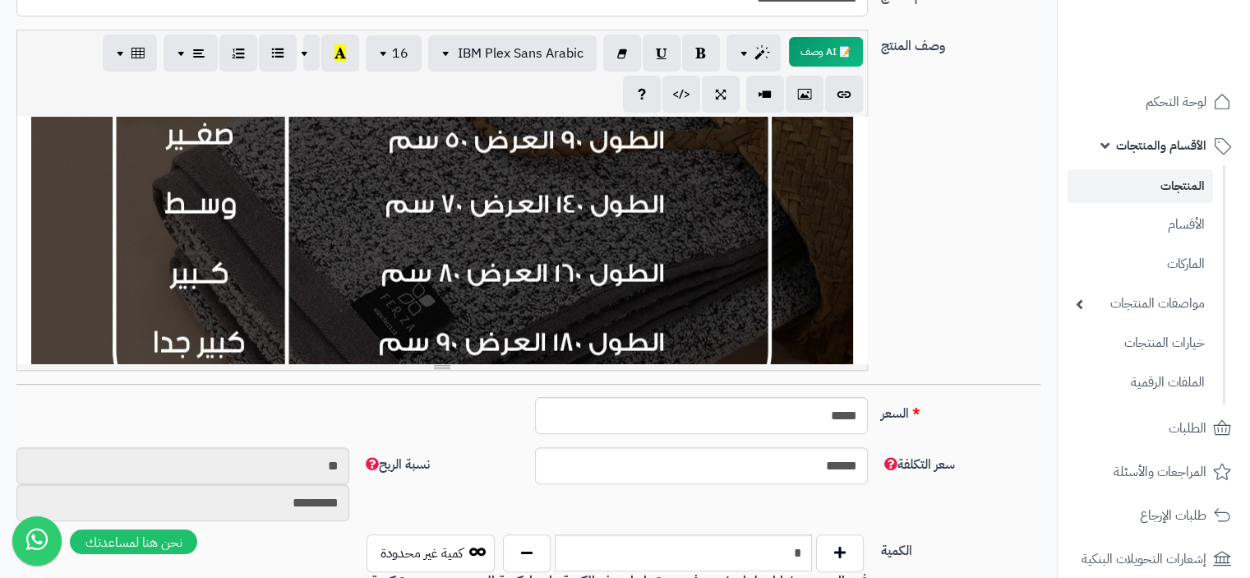
scroll to position [127, 0]
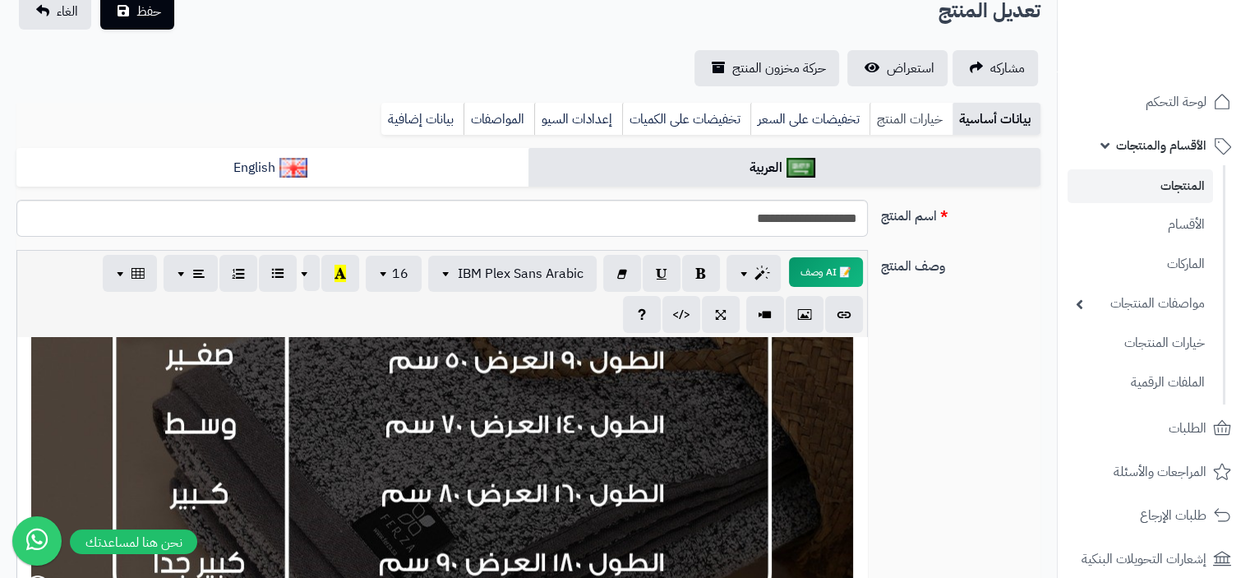
click at [904, 120] on link "خيارات المنتج" at bounding box center [911, 119] width 83 height 33
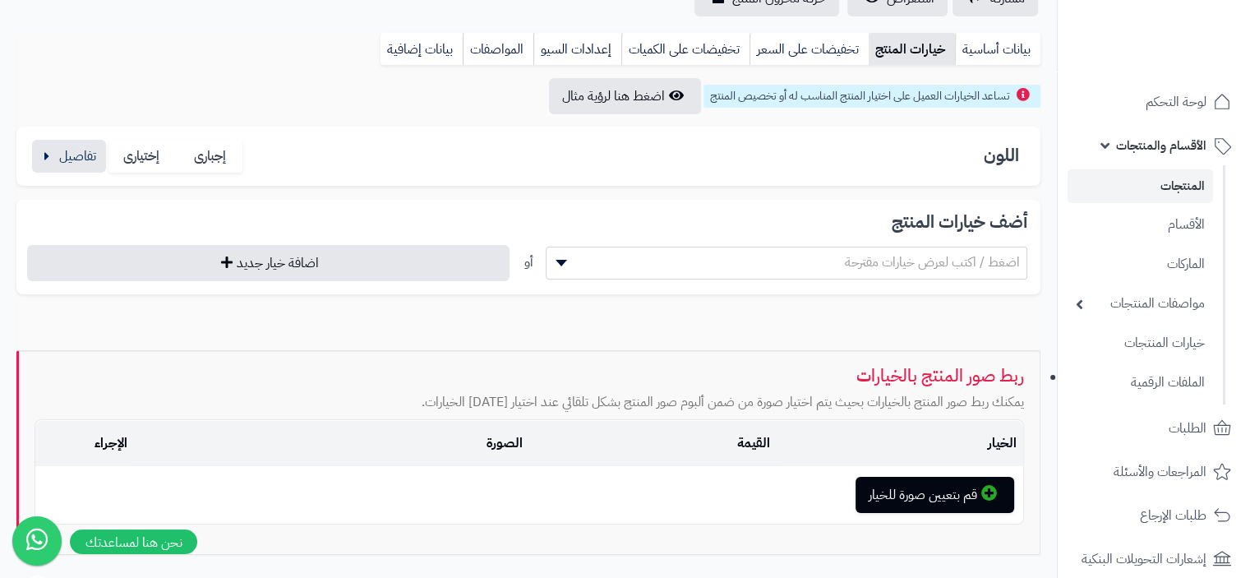
scroll to position [210, 0]
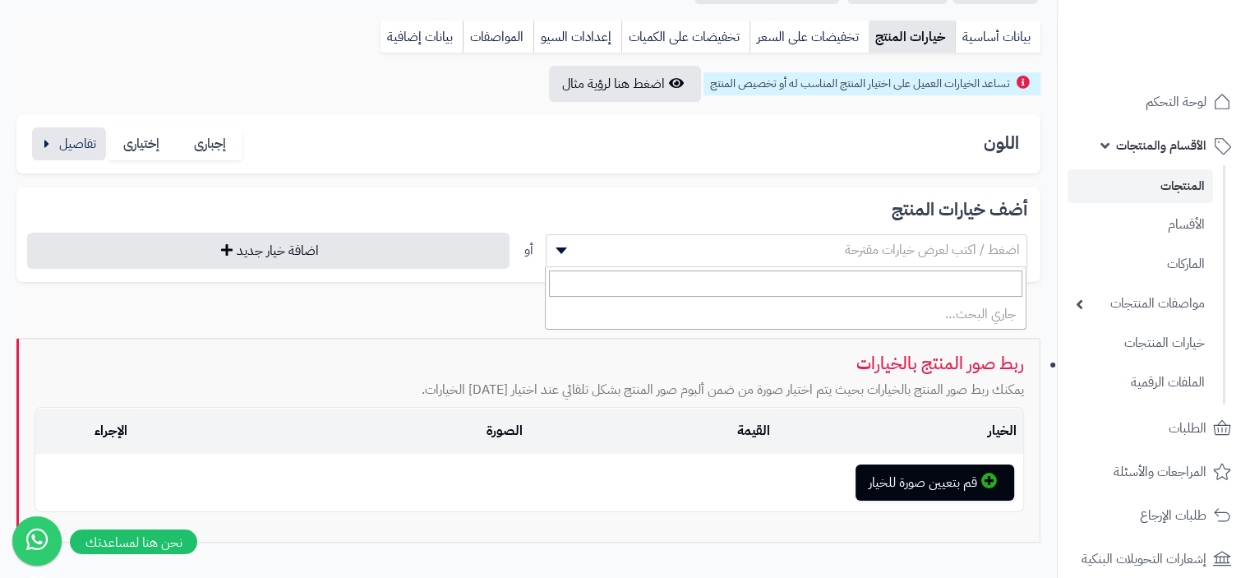
click at [622, 249] on span "اضغط / اكتب لعرض خيارات مقترحة" at bounding box center [787, 250] width 481 height 25
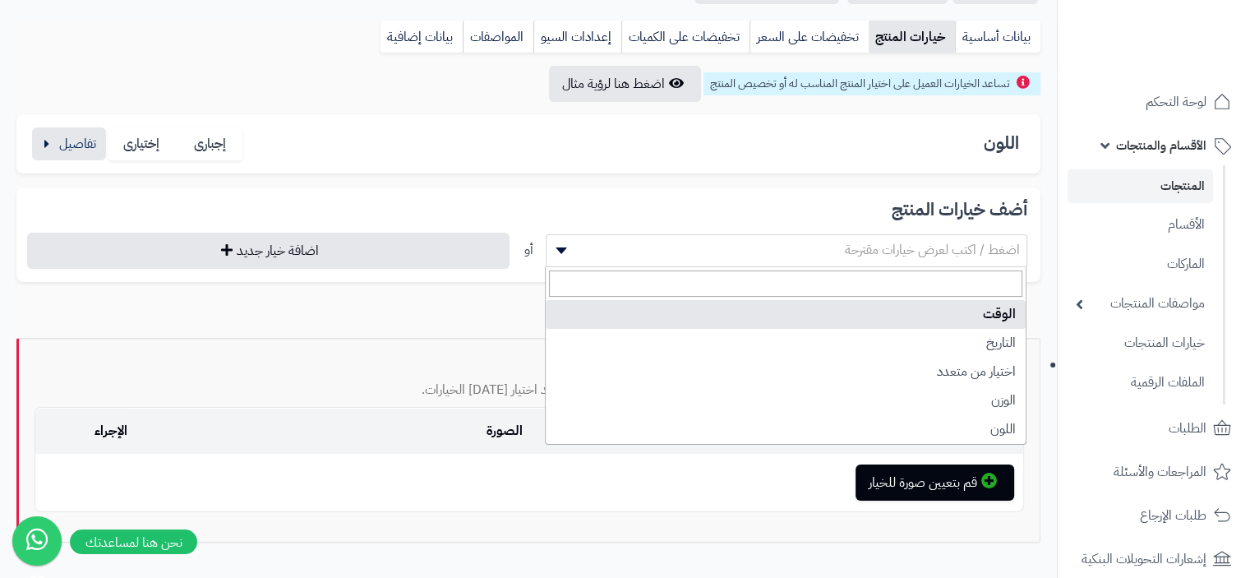
scroll to position [0, 0]
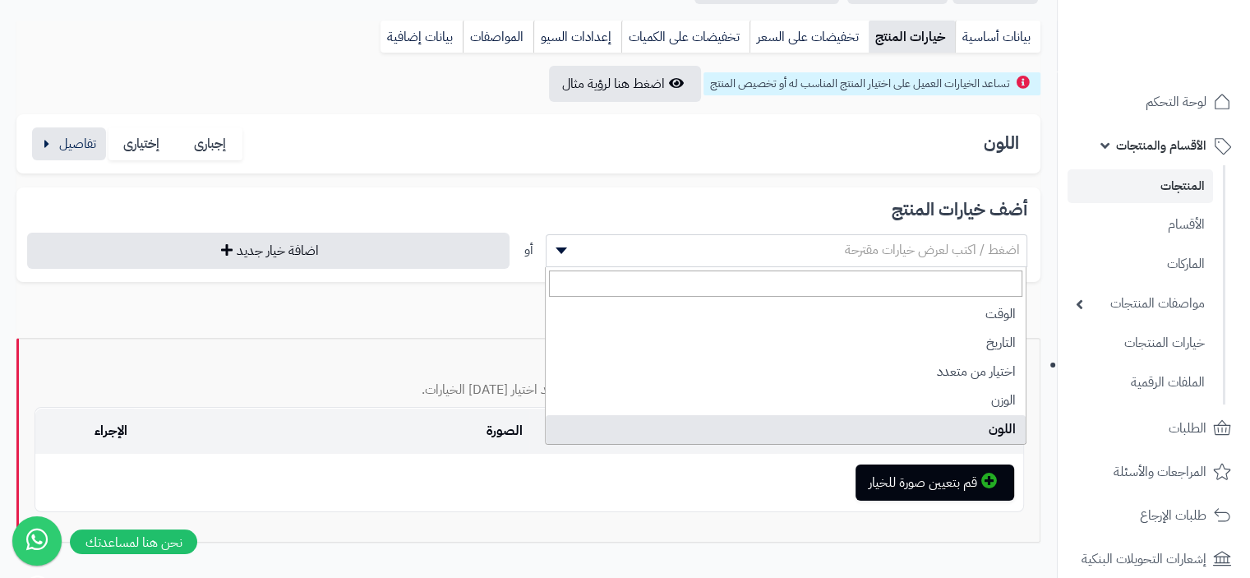
select select "**"
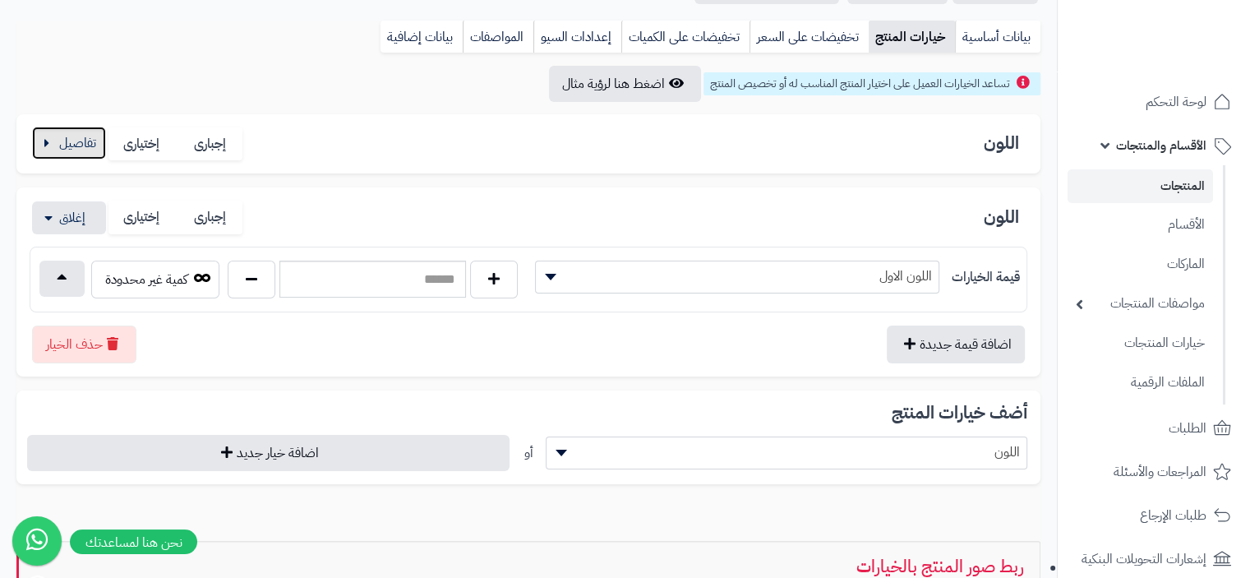
click at [43, 140] on button "button" at bounding box center [69, 143] width 74 height 33
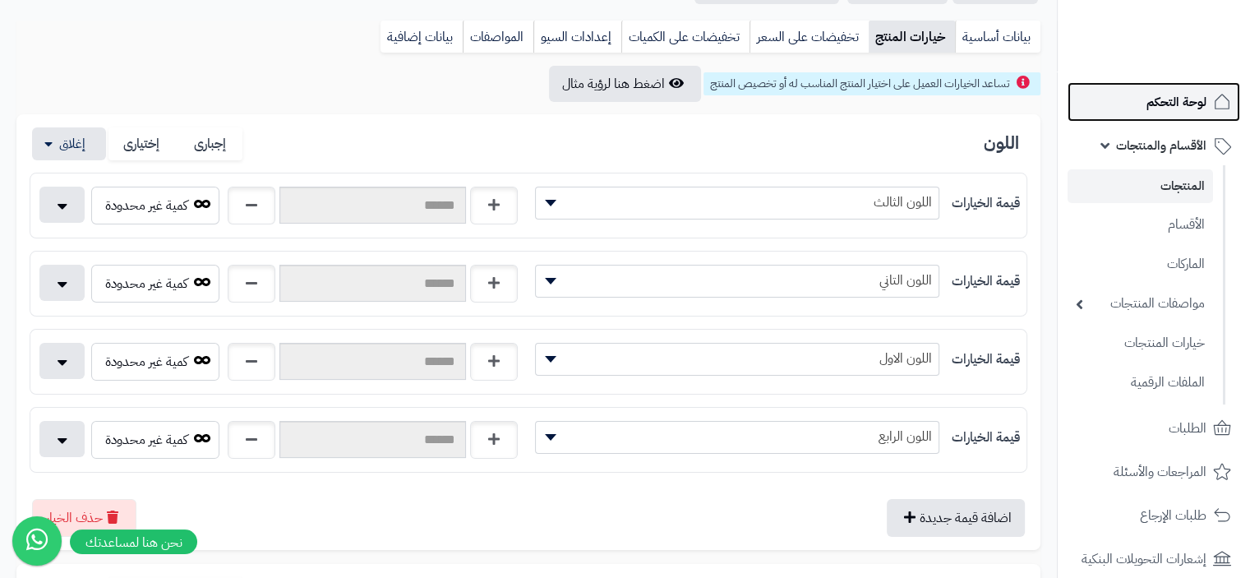
click at [1190, 102] on span "لوحة التحكم" at bounding box center [1177, 101] width 60 height 23
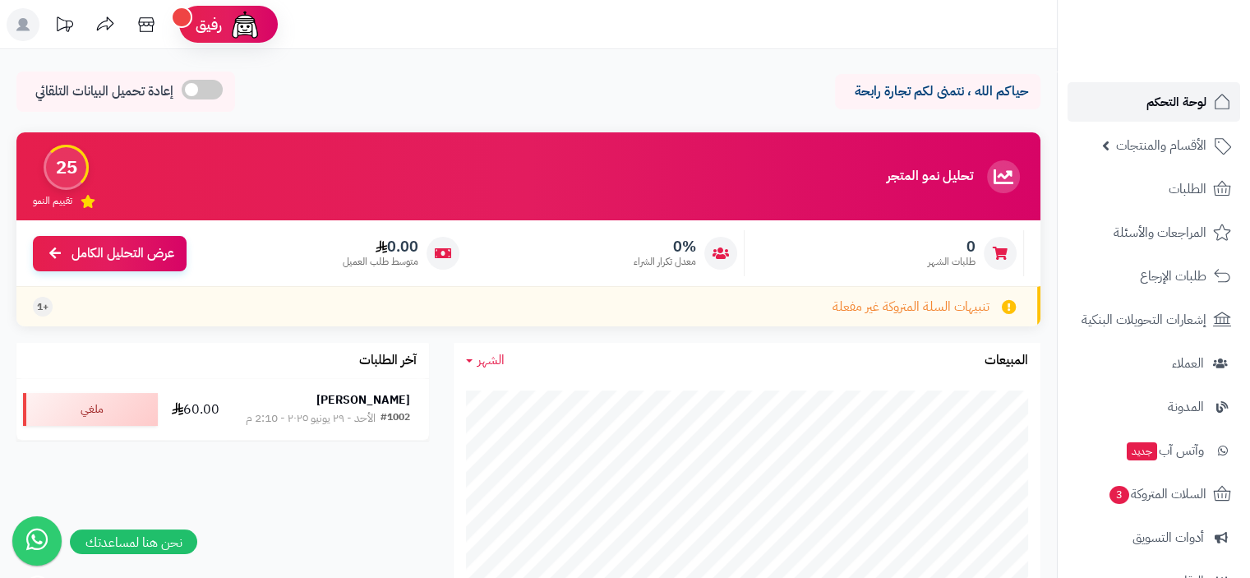
click at [1174, 109] on span "لوحة التحكم" at bounding box center [1177, 101] width 60 height 23
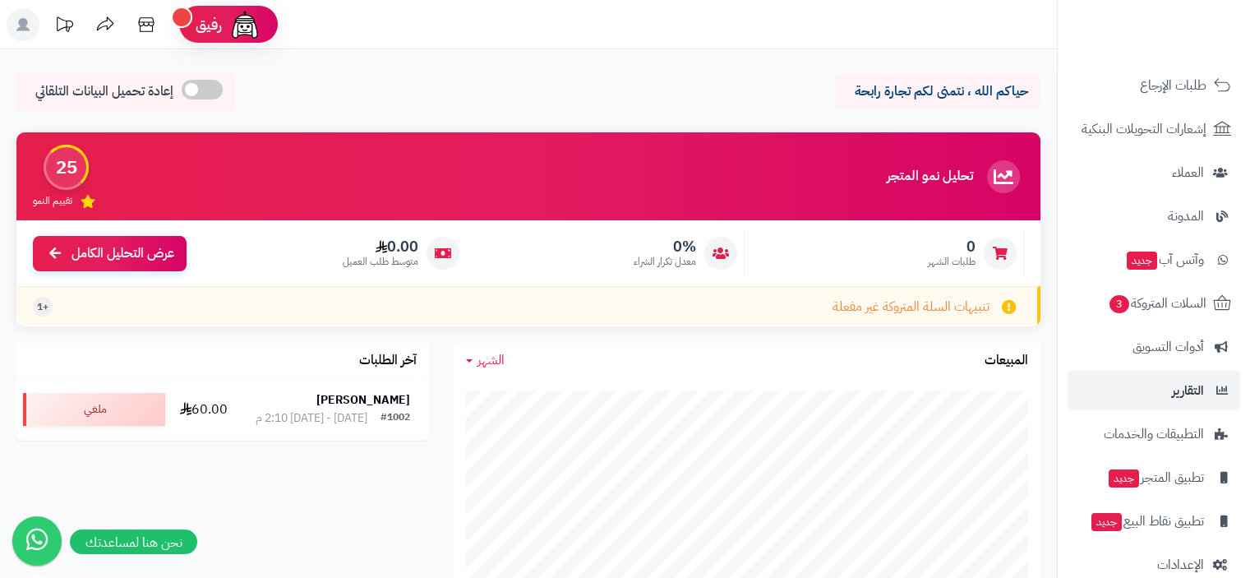
scroll to position [217, 0]
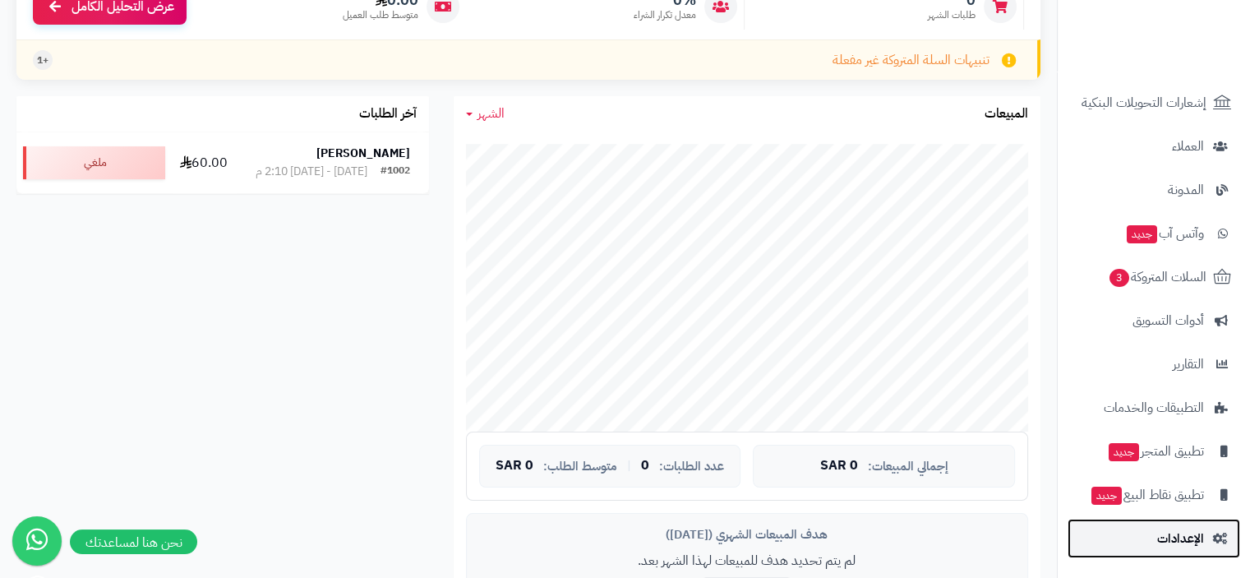
click at [1196, 535] on span "الإعدادات" at bounding box center [1181, 538] width 47 height 23
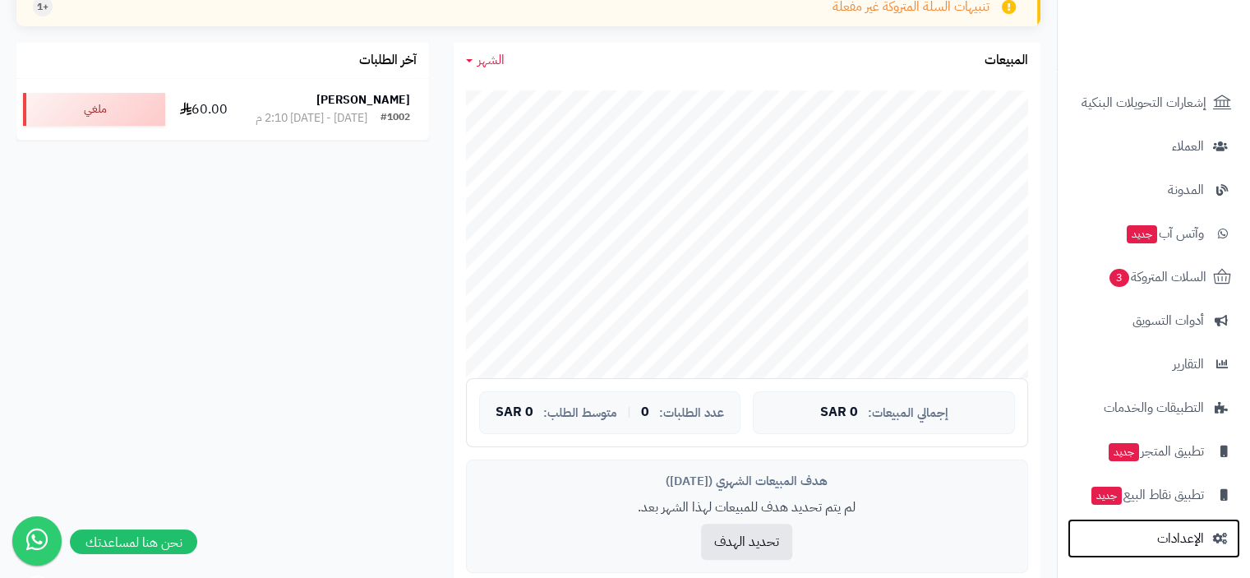
scroll to position [329, 0]
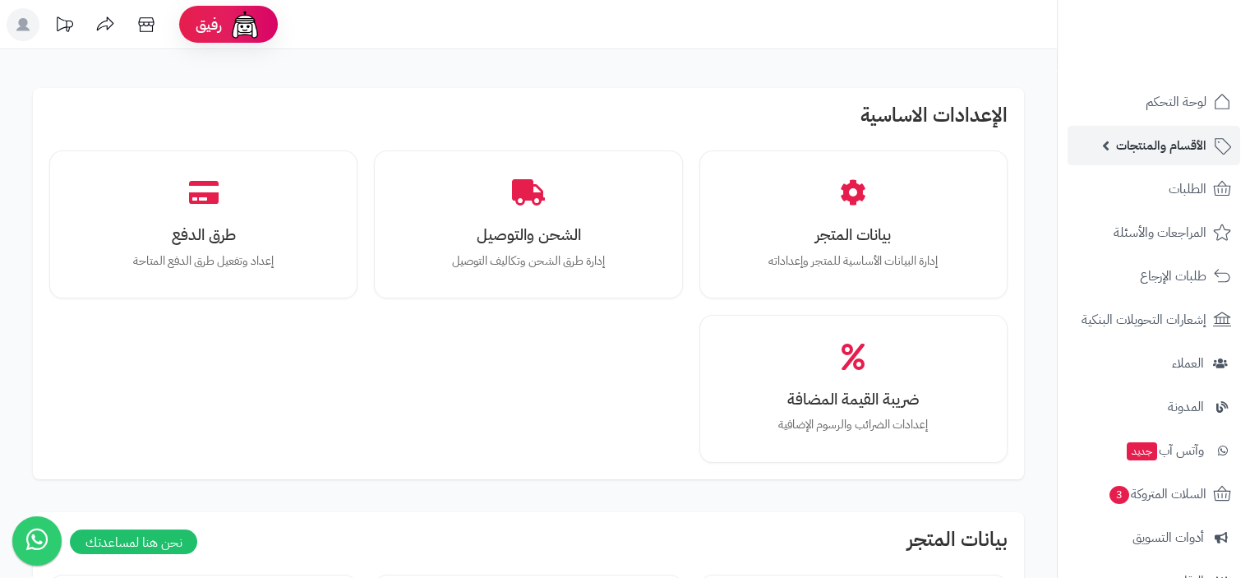
drag, startPoint x: 1175, startPoint y: 149, endPoint x: 1140, endPoint y: 148, distance: 34.5
click at [1175, 149] on span "الأقسام والمنتجات" at bounding box center [1161, 145] width 90 height 23
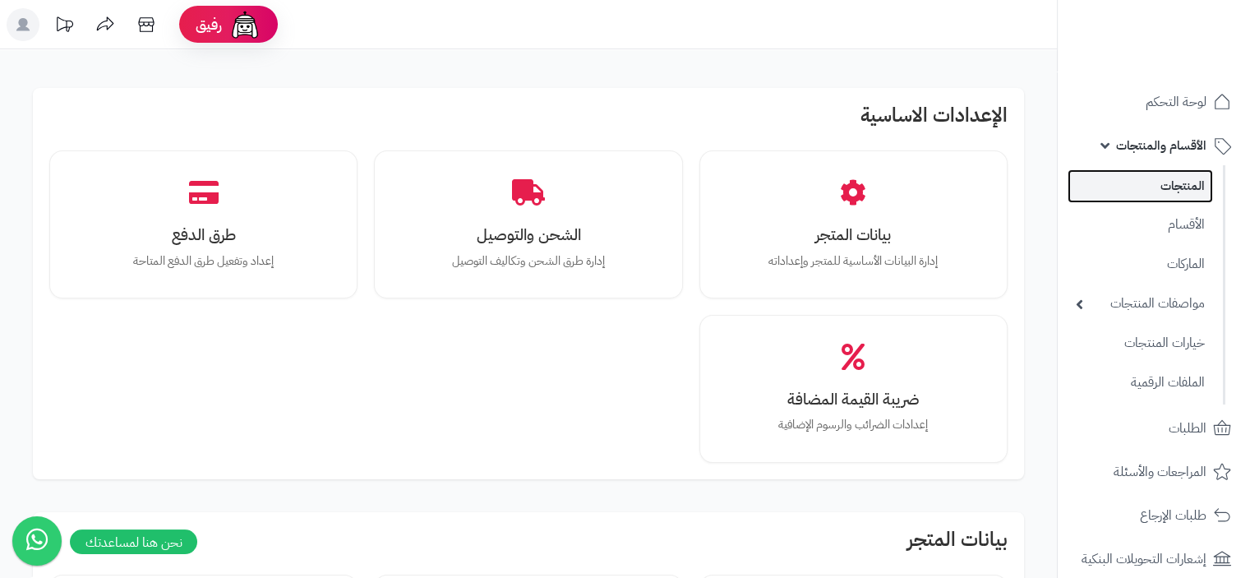
click at [1163, 187] on link "المنتجات" at bounding box center [1141, 186] width 146 height 34
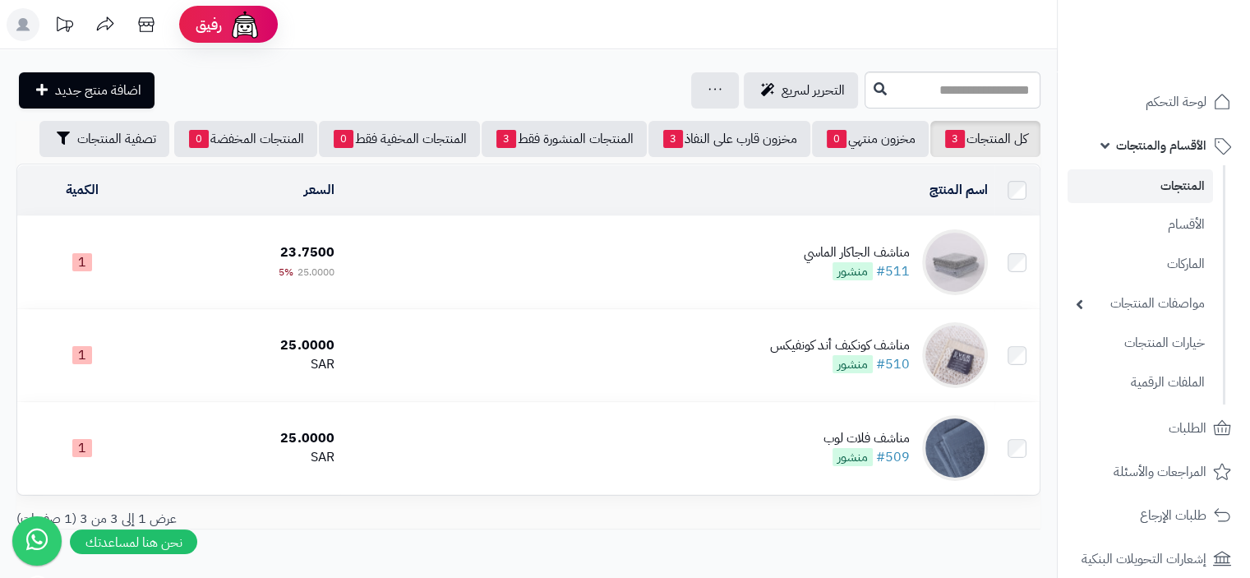
click at [664, 265] on td "مناشف الجاكار الماسي #511 منشور" at bounding box center [667, 262] width 654 height 92
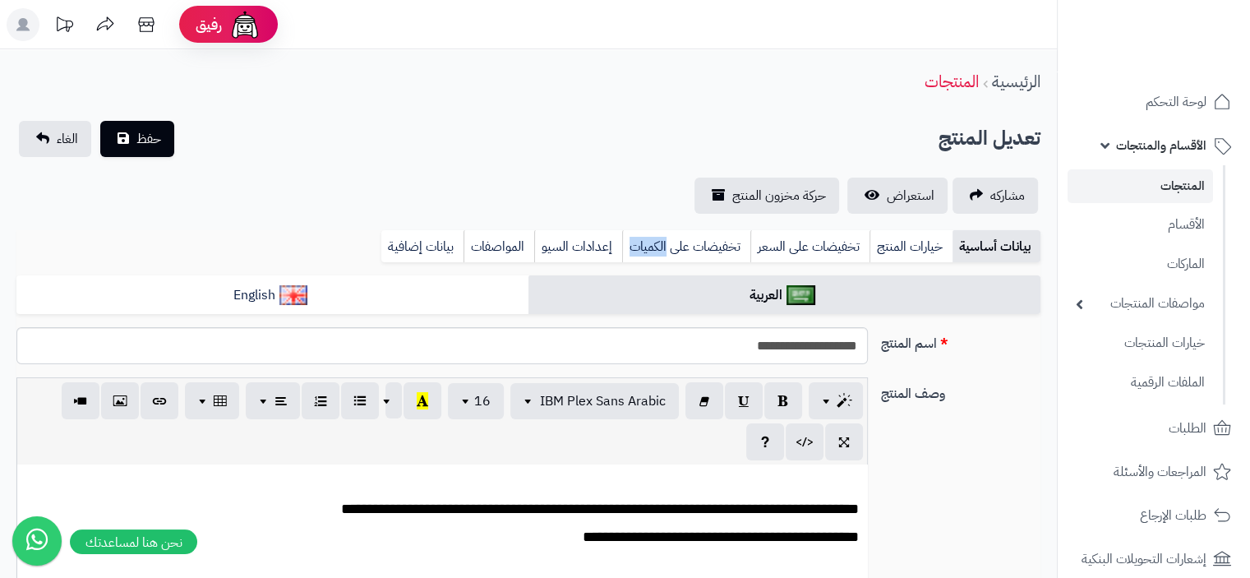
scroll to position [0, 12]
click at [899, 249] on link "خيارات المنتج" at bounding box center [911, 246] width 83 height 33
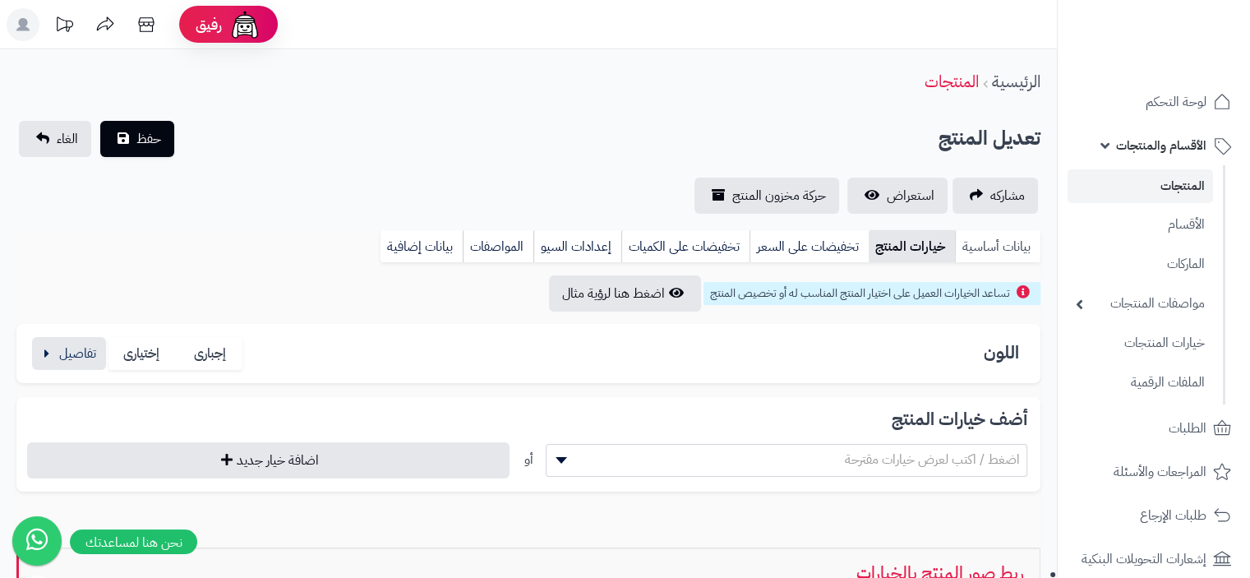
click at [970, 248] on link "بيانات أساسية" at bounding box center [998, 246] width 86 height 33
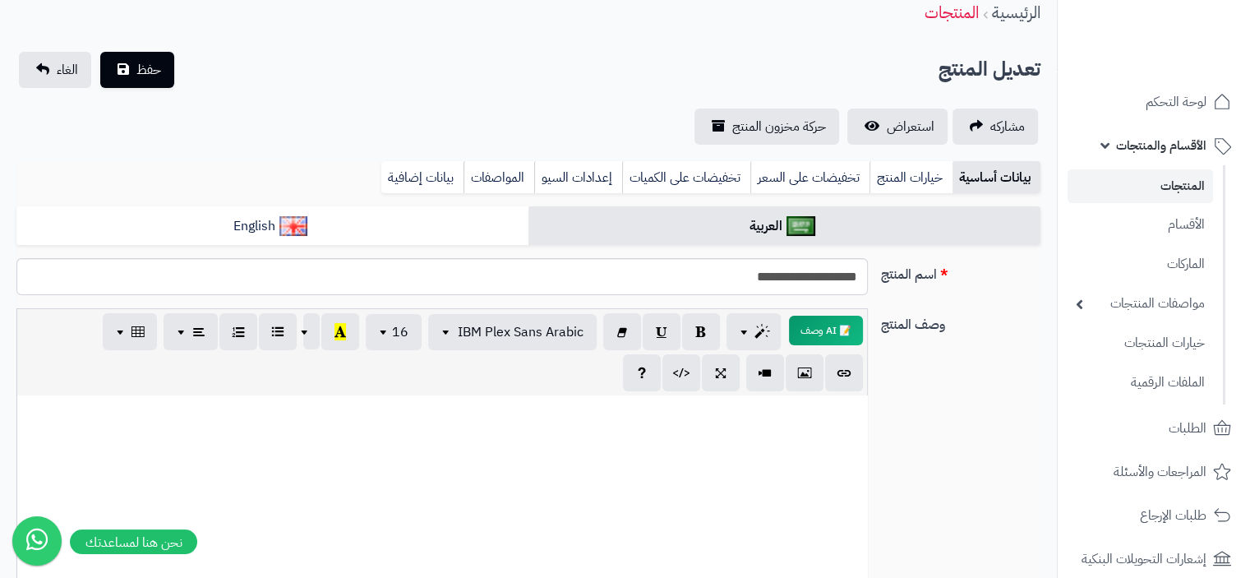
scroll to position [0, 0]
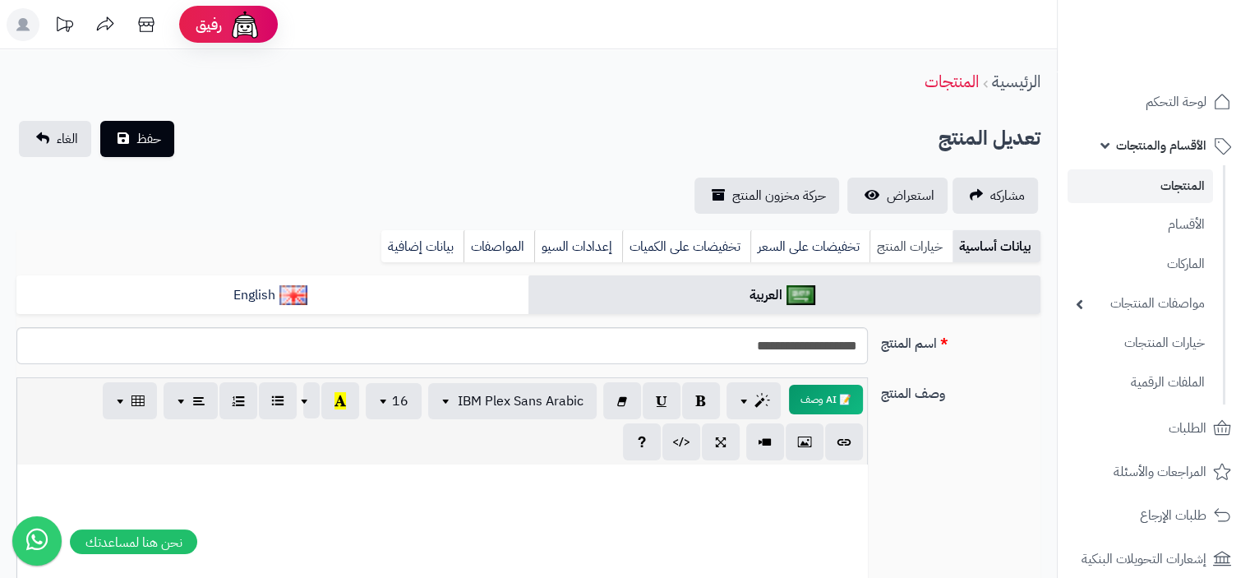
click at [922, 258] on link "خيارات المنتج" at bounding box center [911, 246] width 83 height 33
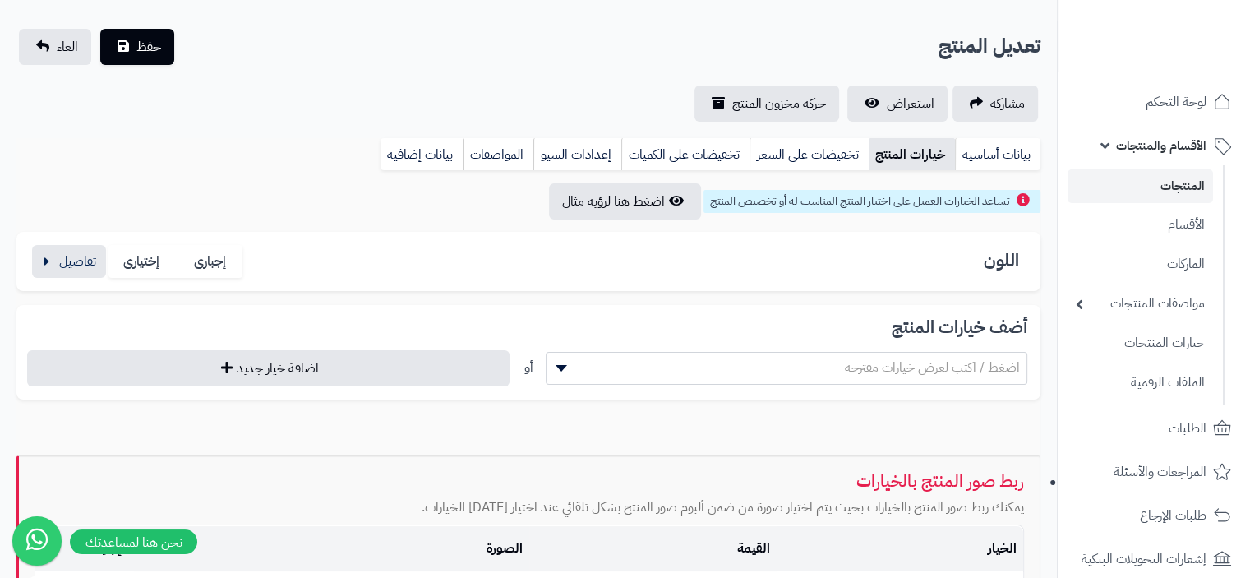
scroll to position [82, 0]
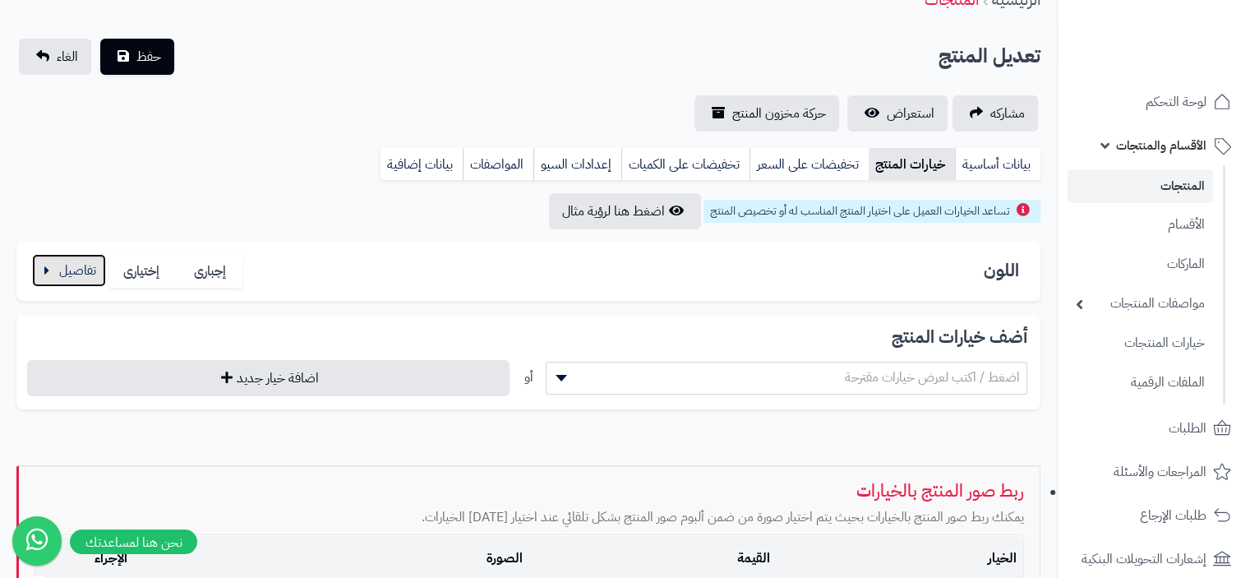
click at [81, 272] on button "button" at bounding box center [69, 270] width 74 height 33
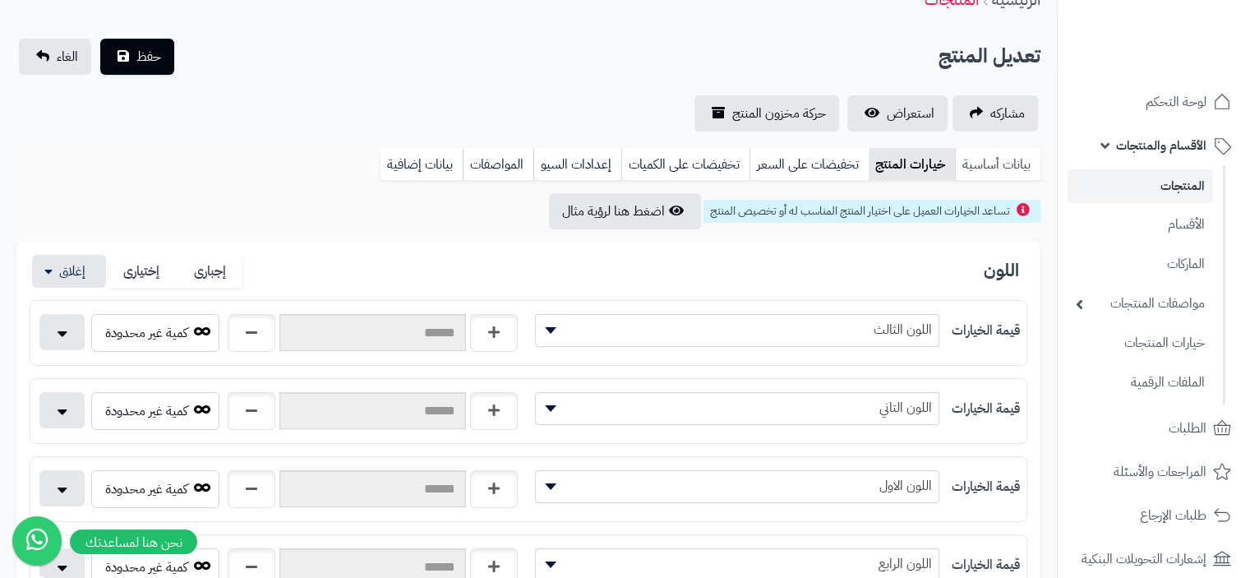
click at [1000, 170] on link "بيانات أساسية" at bounding box center [998, 164] width 86 height 33
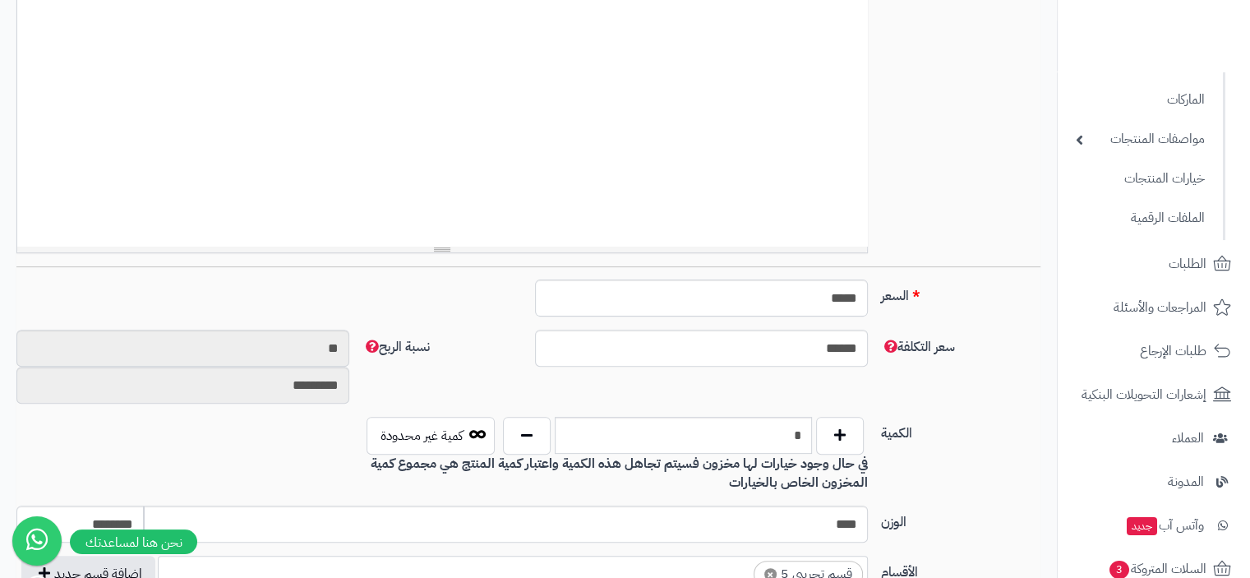
scroll to position [456, 0]
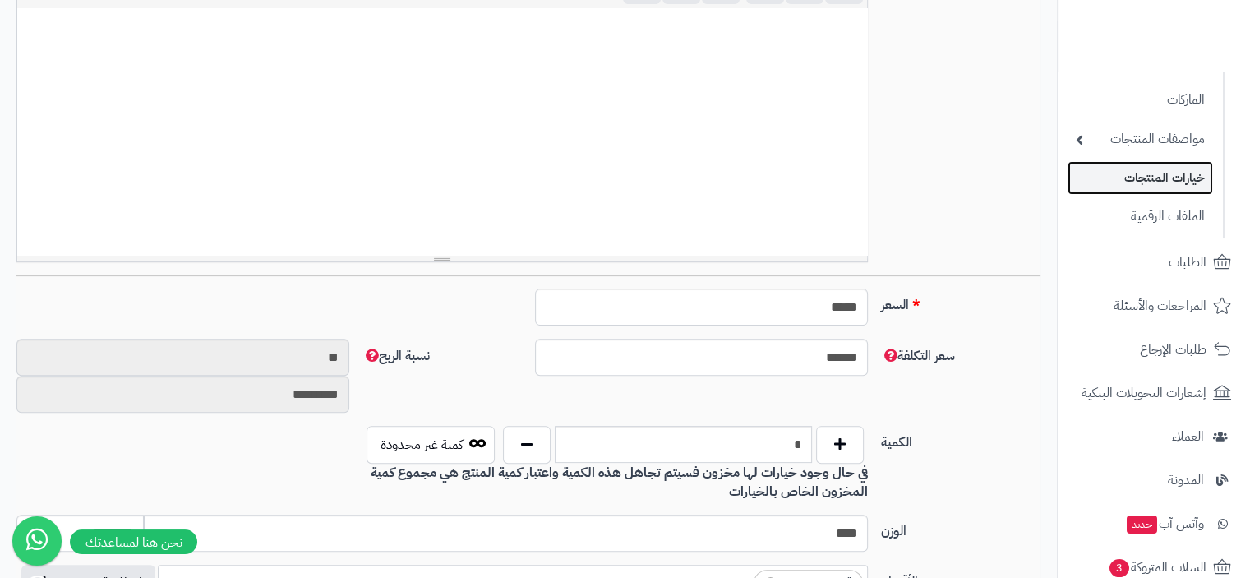
click at [1149, 184] on link "خيارات المنتجات" at bounding box center [1141, 178] width 146 height 34
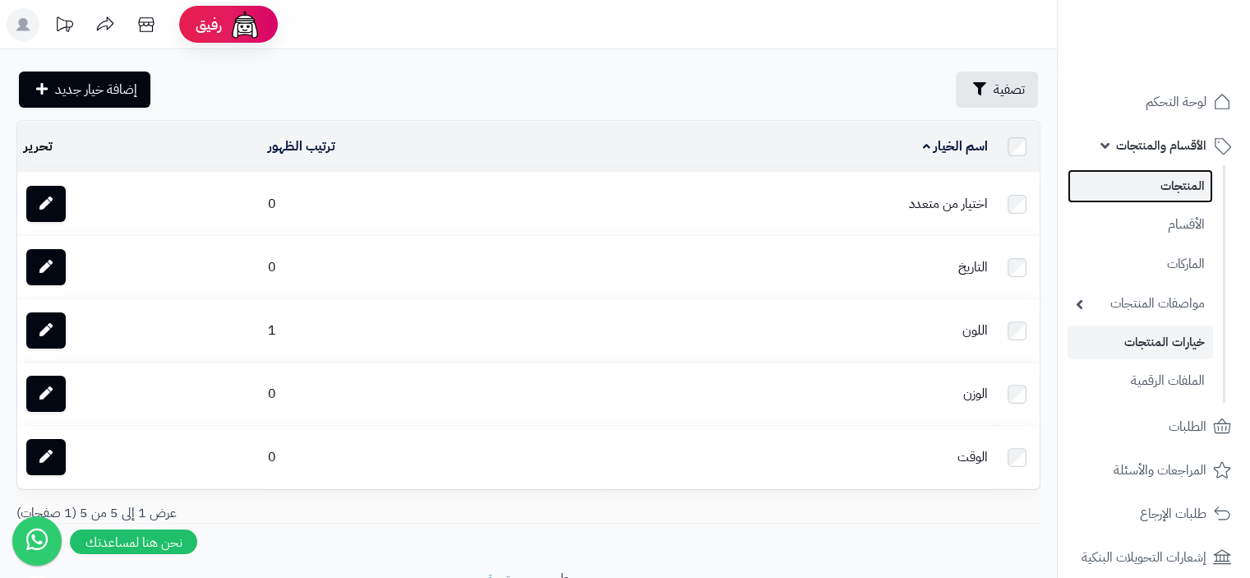
click at [1187, 187] on link "المنتجات" at bounding box center [1141, 186] width 146 height 34
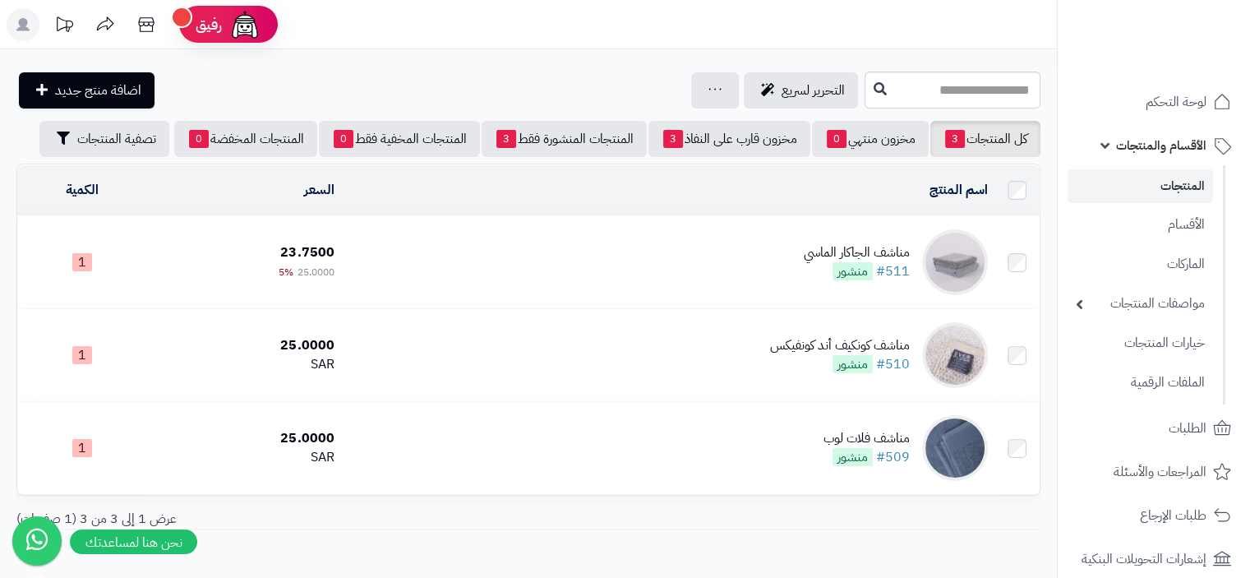
click at [899, 252] on div "مناشف الجاكار الماسي" at bounding box center [857, 252] width 106 height 19
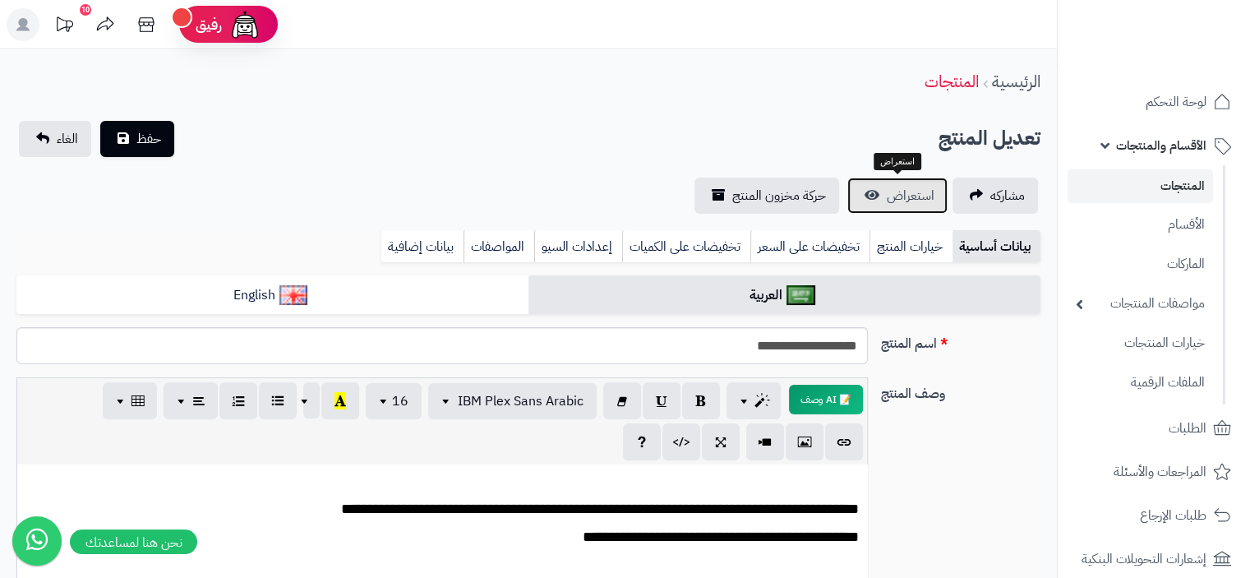
click at [929, 193] on span "استعراض" at bounding box center [911, 196] width 48 height 20
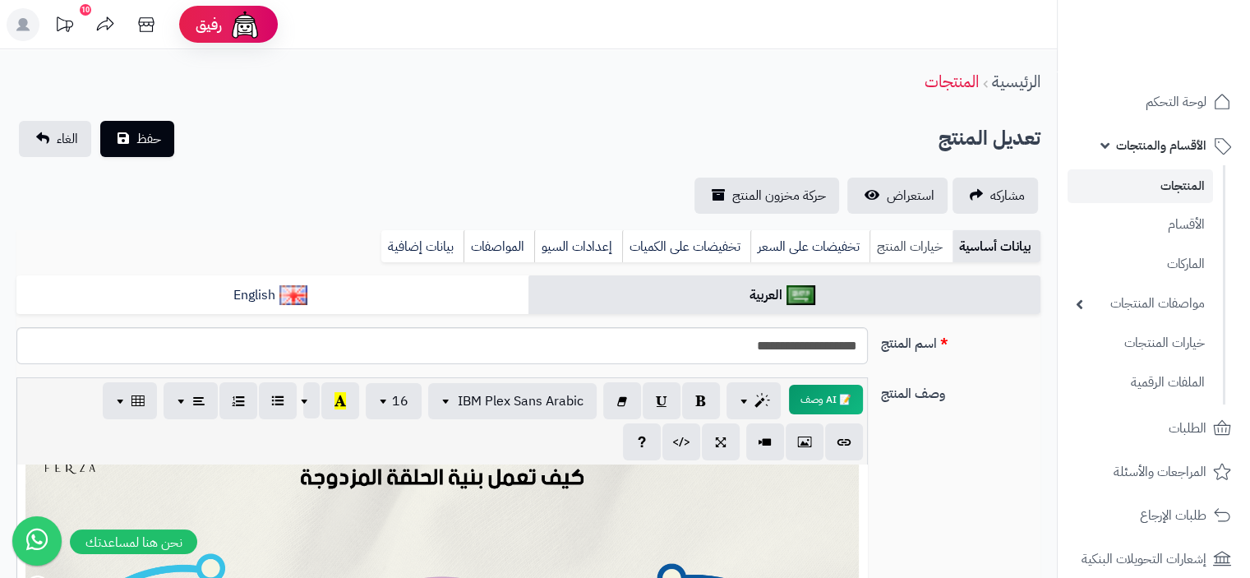
click at [909, 249] on link "خيارات المنتج" at bounding box center [911, 246] width 83 height 33
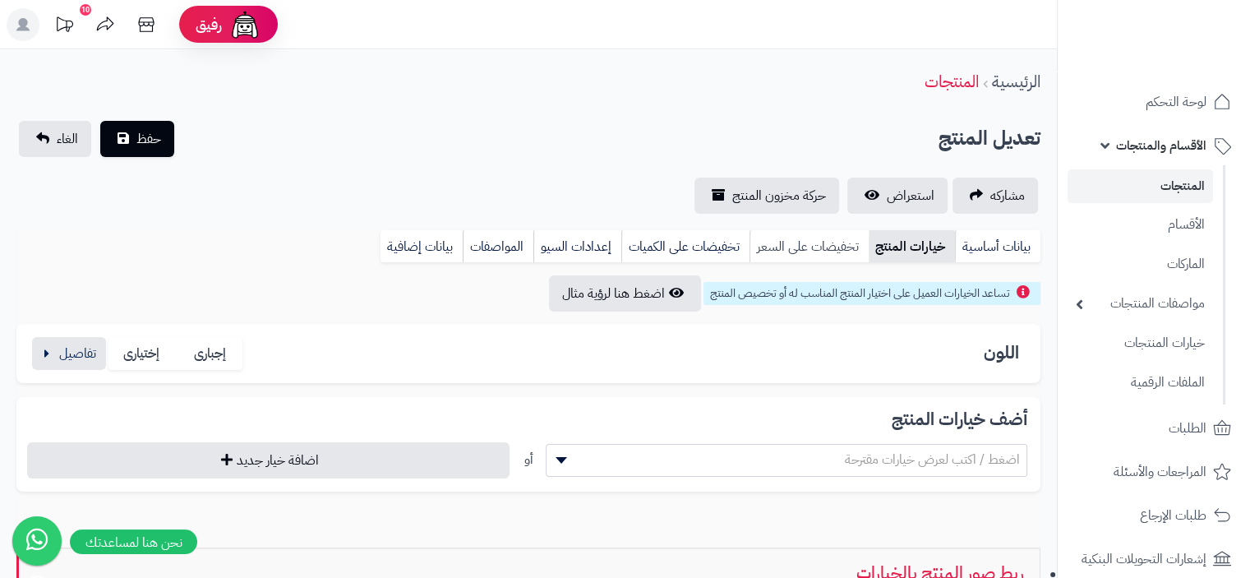
click at [824, 248] on link "تخفيضات على السعر" at bounding box center [809, 246] width 119 height 33
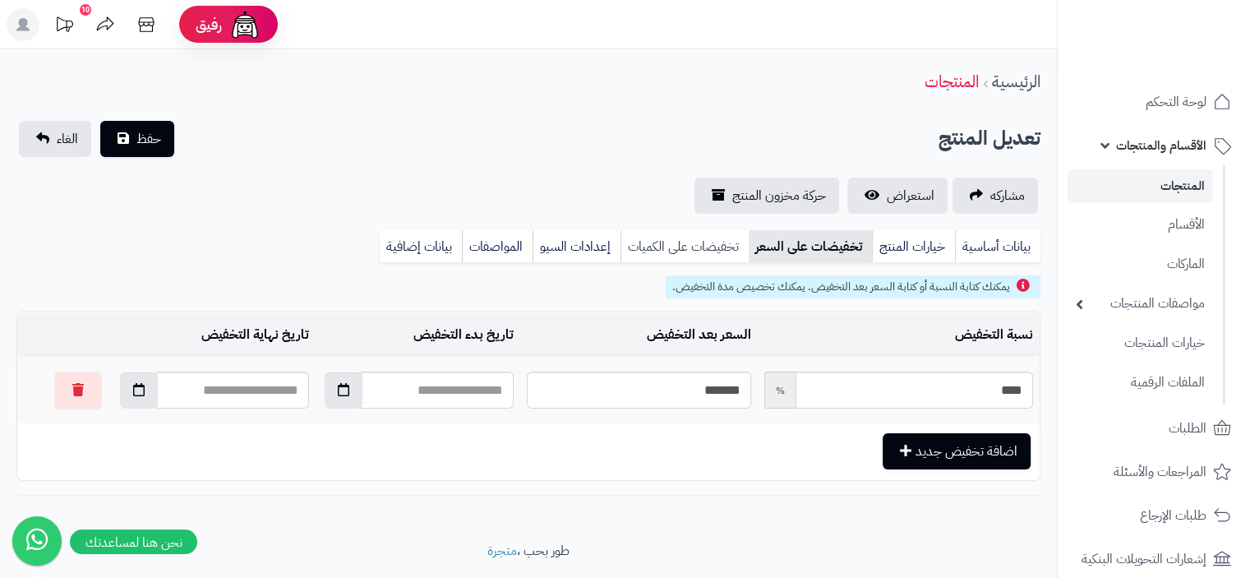
click at [713, 247] on link "تخفيضات على الكميات" at bounding box center [685, 246] width 128 height 33
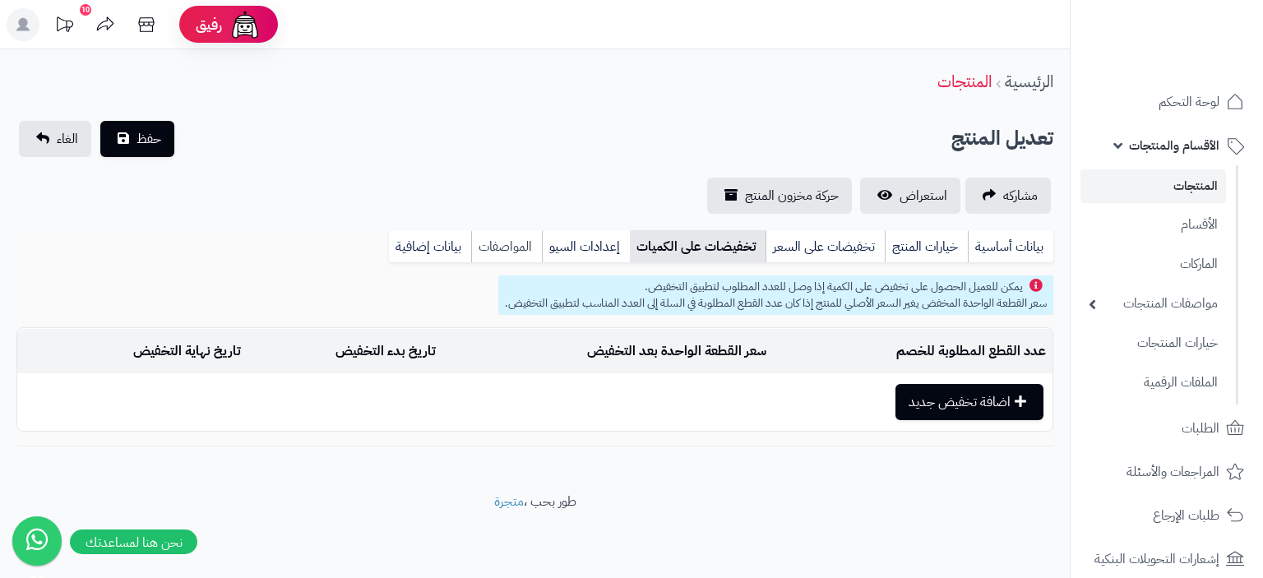
click at [520, 240] on link "المواصفات" at bounding box center [506, 246] width 71 height 33
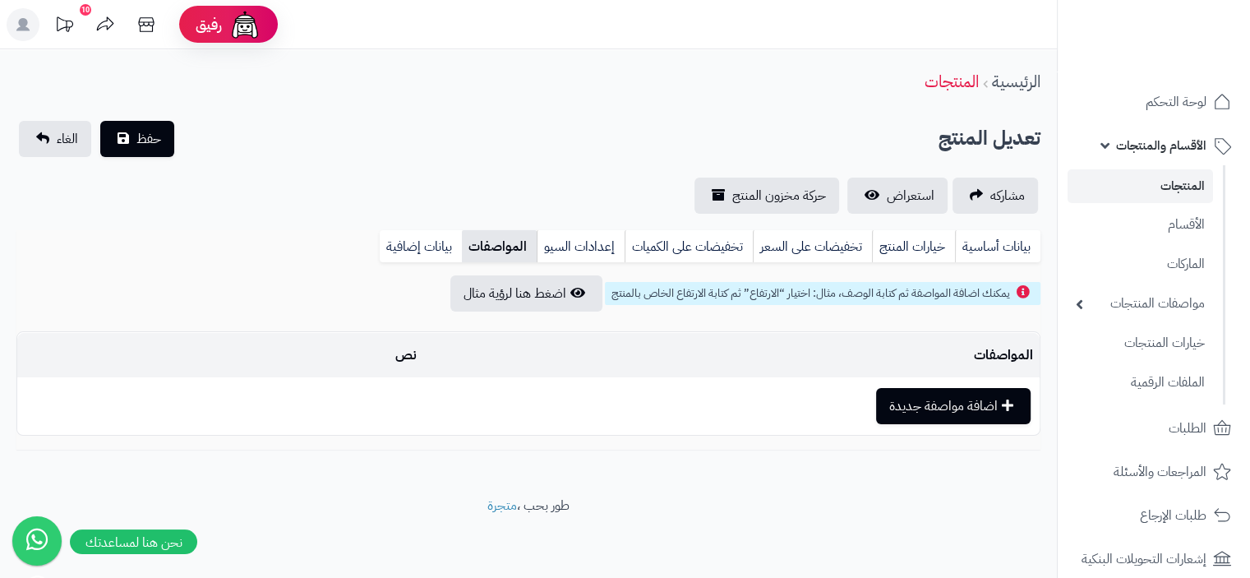
scroll to position [2, 0]
click at [397, 353] on td "نص" at bounding box center [276, 354] width 294 height 45
click at [415, 358] on td "نص" at bounding box center [276, 354] width 294 height 45
click at [994, 243] on link "بيانات أساسية" at bounding box center [998, 245] width 86 height 33
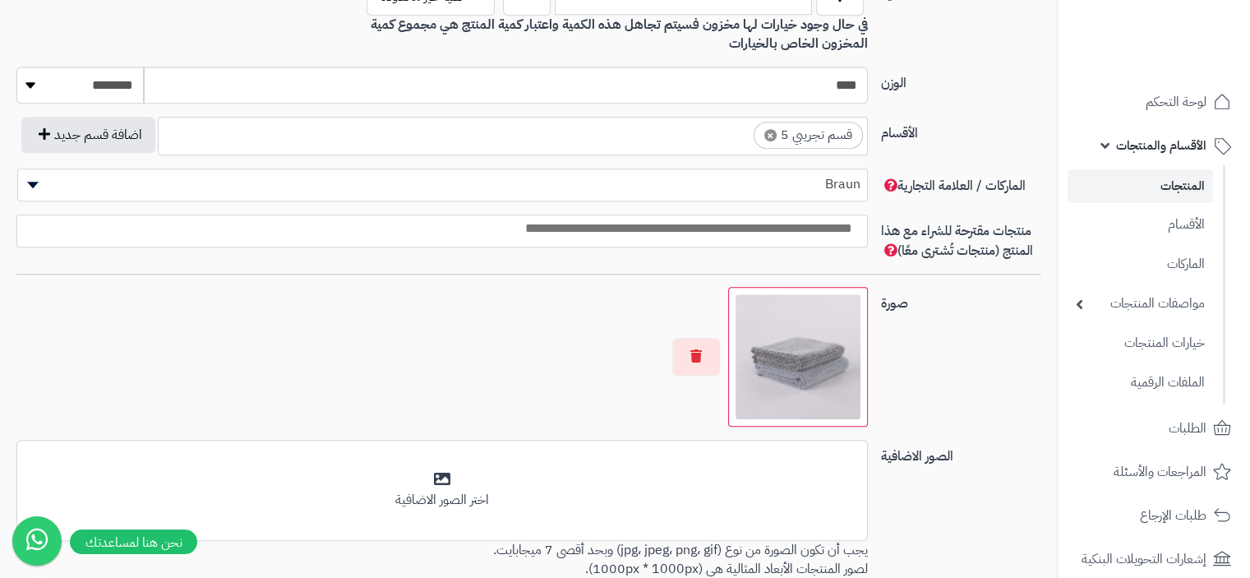
scroll to position [906, 0]
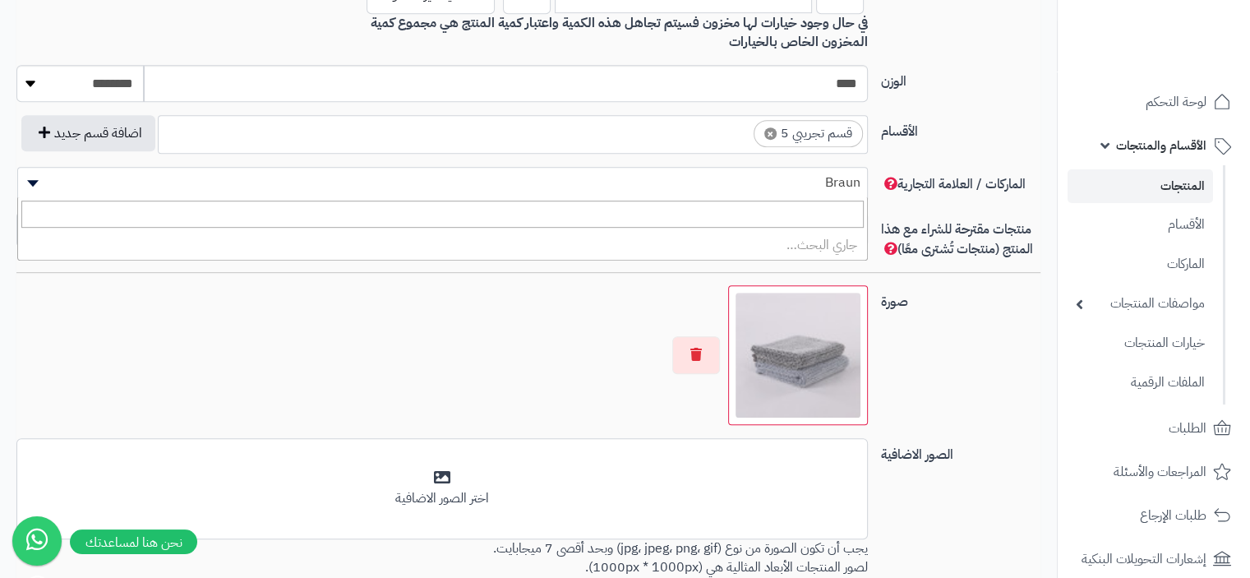
click at [812, 182] on span "Braun" at bounding box center [442, 182] width 849 height 25
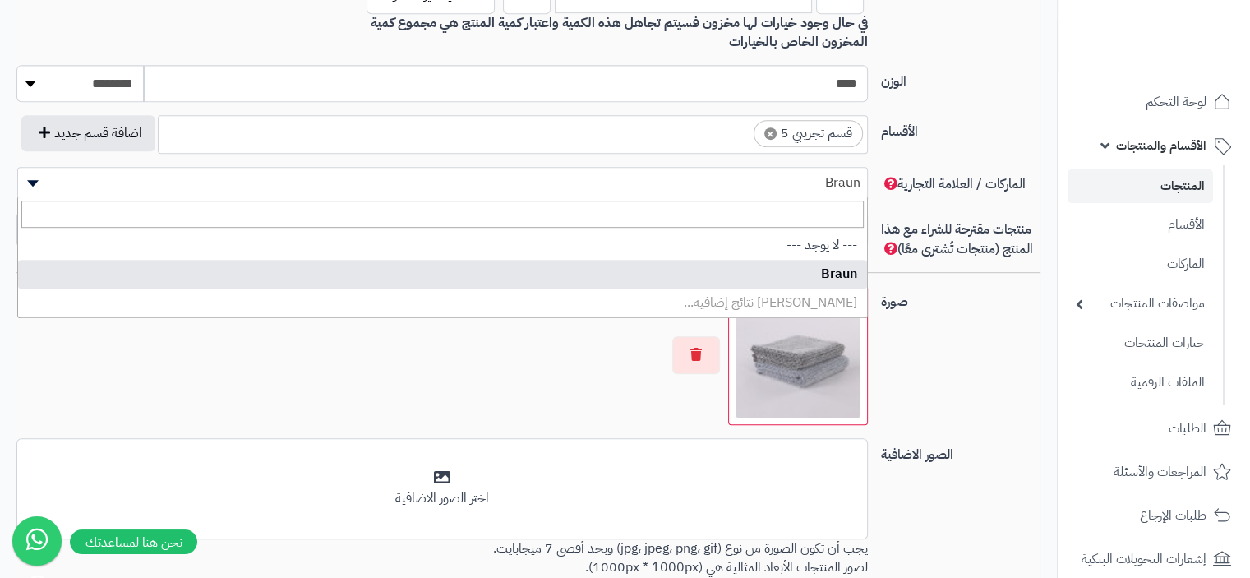
click at [842, 305] on li "جاري تحميل نتائج إضافية..." at bounding box center [442, 303] width 849 height 29
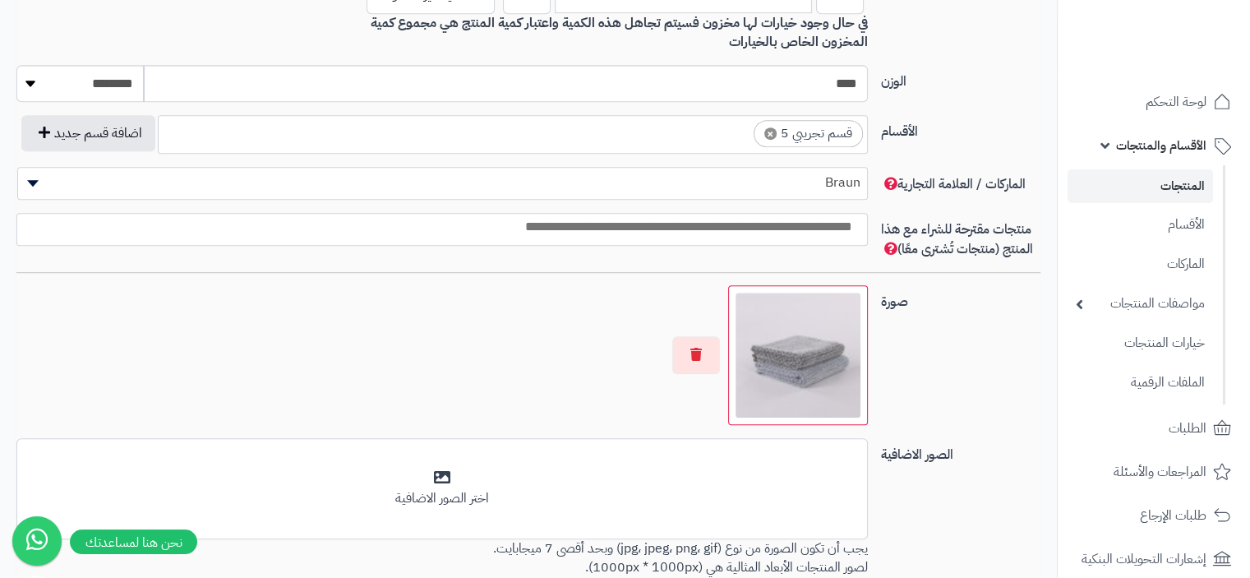
click at [1017, 331] on div "صورة اختر الصورة الأساسية" at bounding box center [529, 361] width 1038 height 153
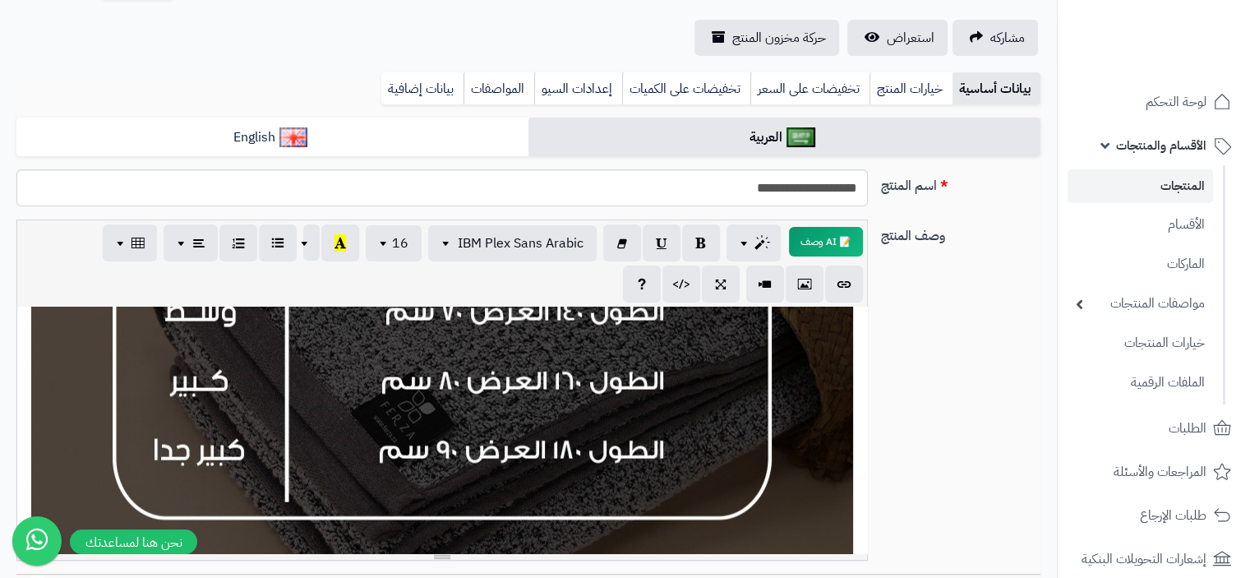
scroll to position [0, 0]
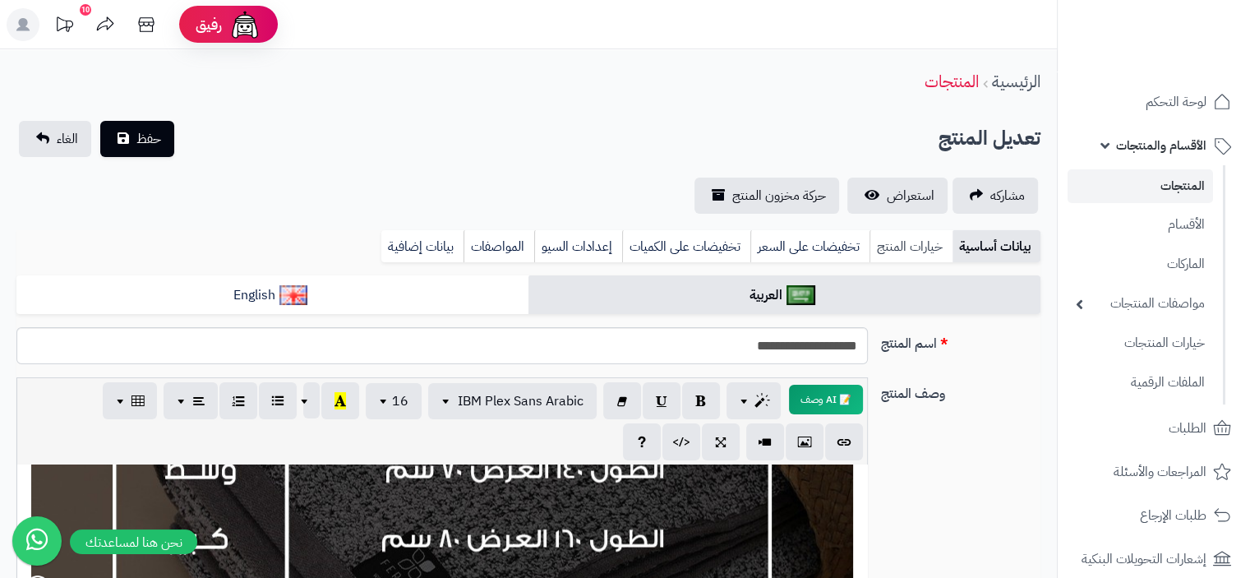
click at [910, 240] on link "خيارات المنتج" at bounding box center [911, 246] width 83 height 33
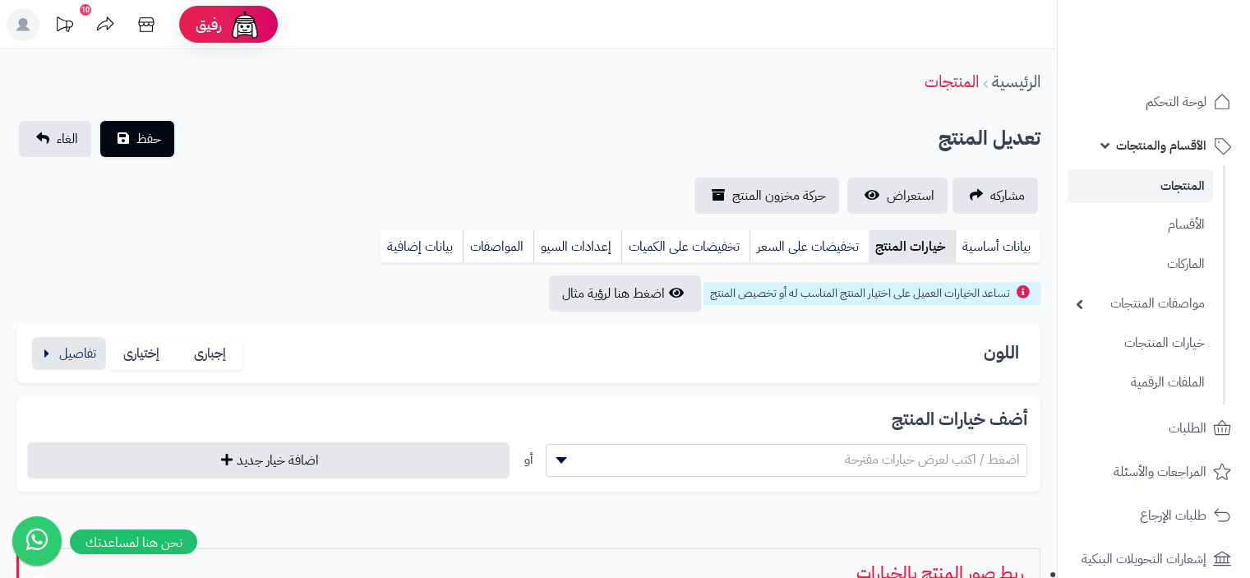
click at [1184, 187] on link "المنتجات" at bounding box center [1141, 186] width 146 height 34
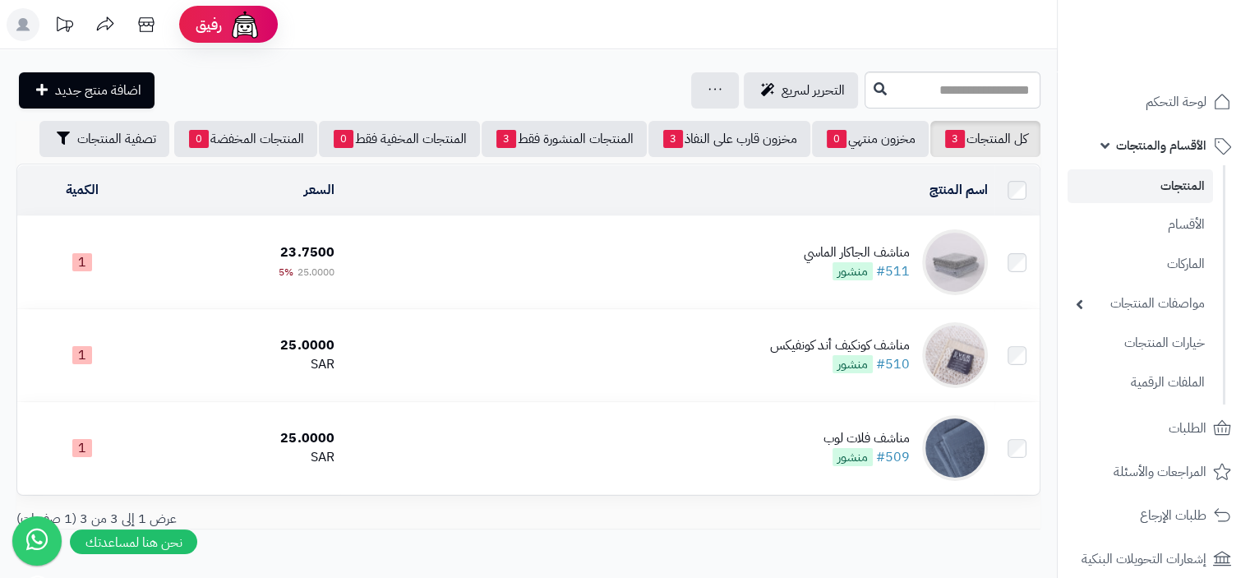
click at [733, 268] on td "مناشف ال[PERSON_NAME] #511 منشور" at bounding box center [667, 262] width 654 height 92
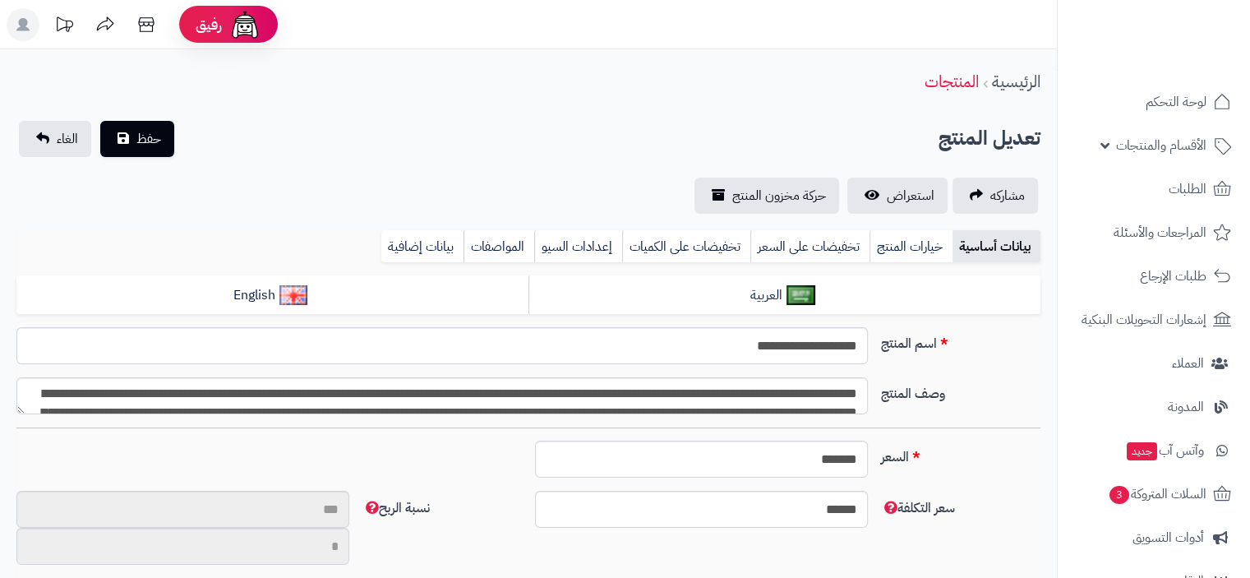
scroll to position [89, 0]
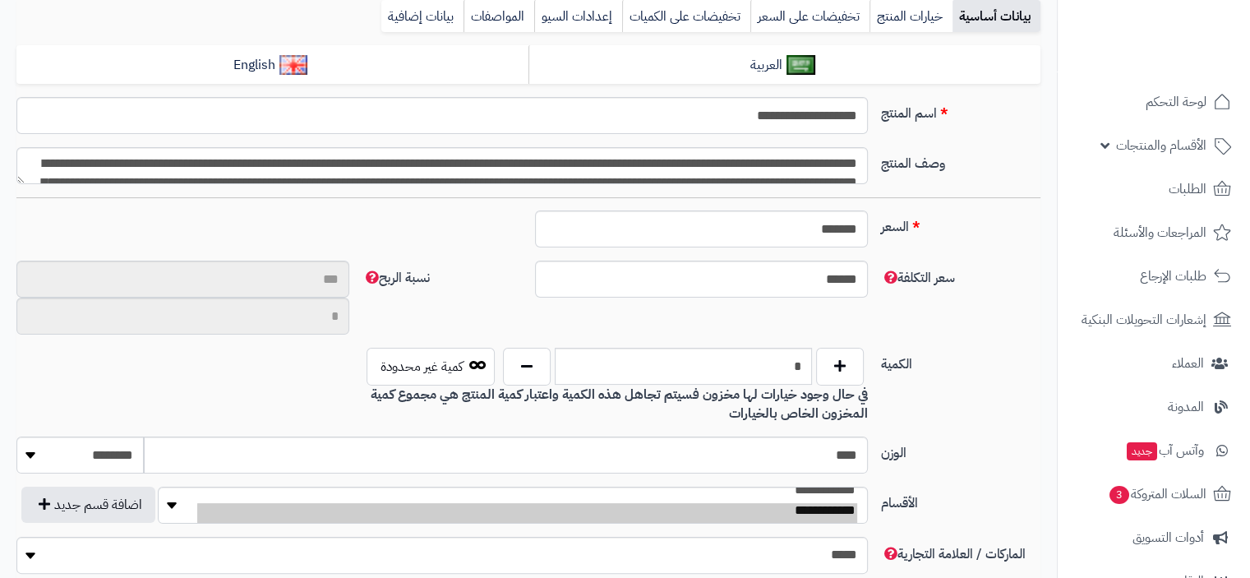
type input "**"
type input "*********"
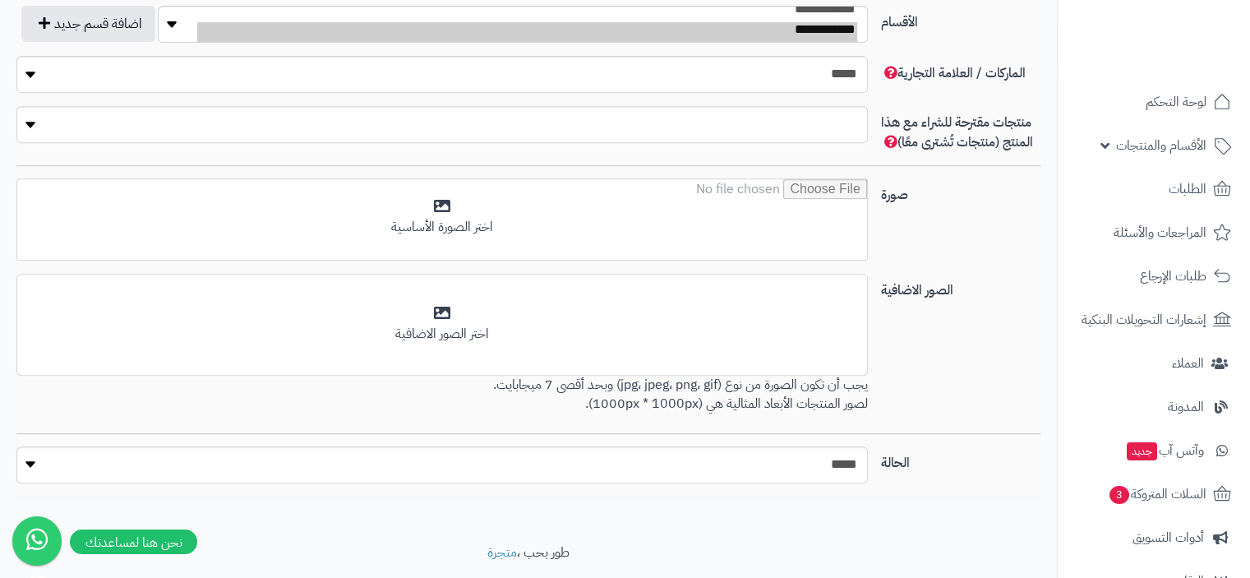
scroll to position [740, 0]
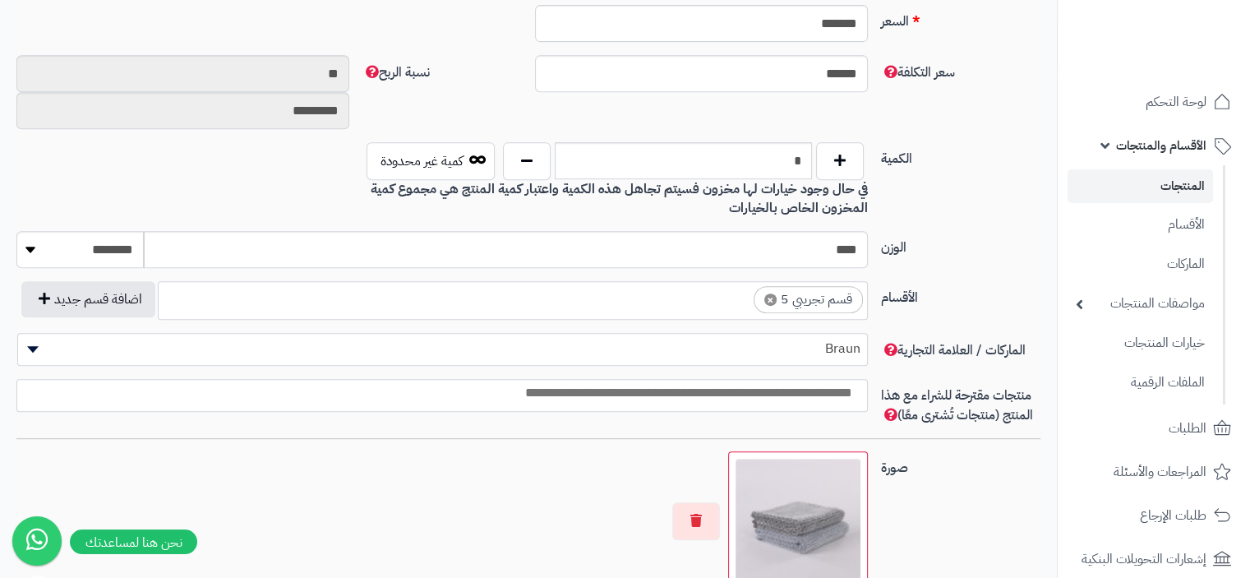
type input "*****"
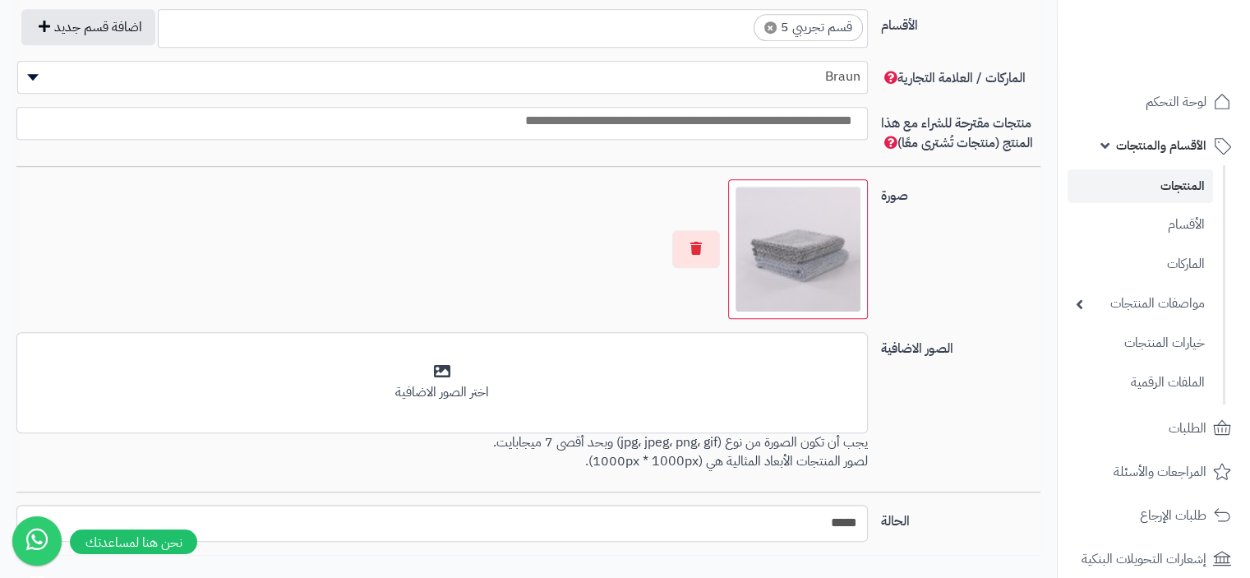
scroll to position [1114, 0]
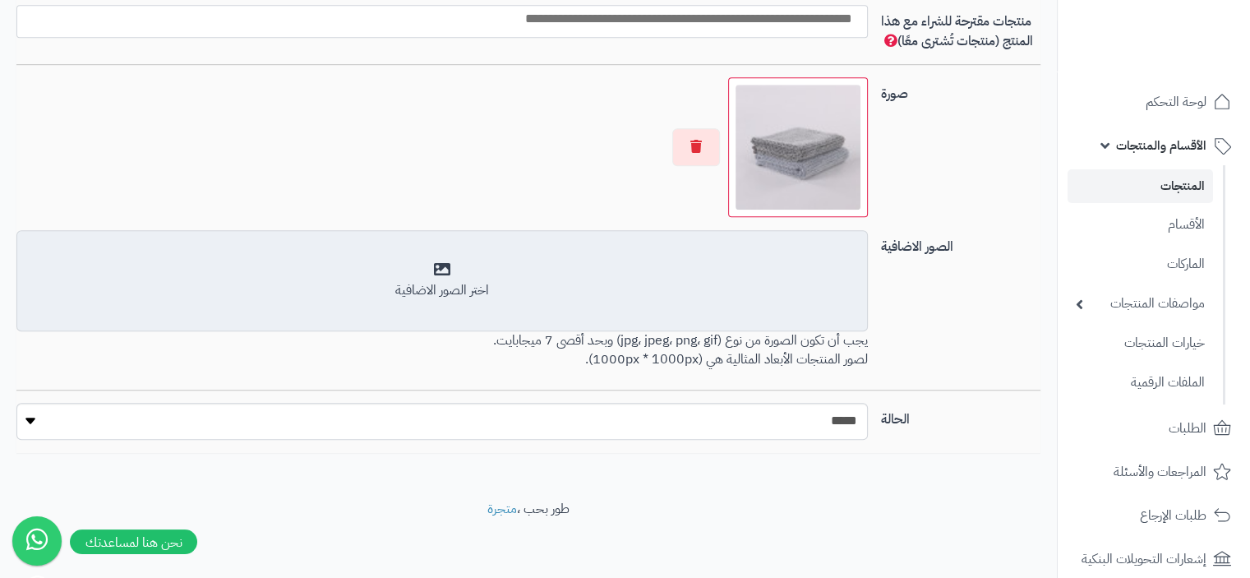
click at [452, 268] on div "اختر الصور الاضافية" at bounding box center [442, 280] width 830 height 39
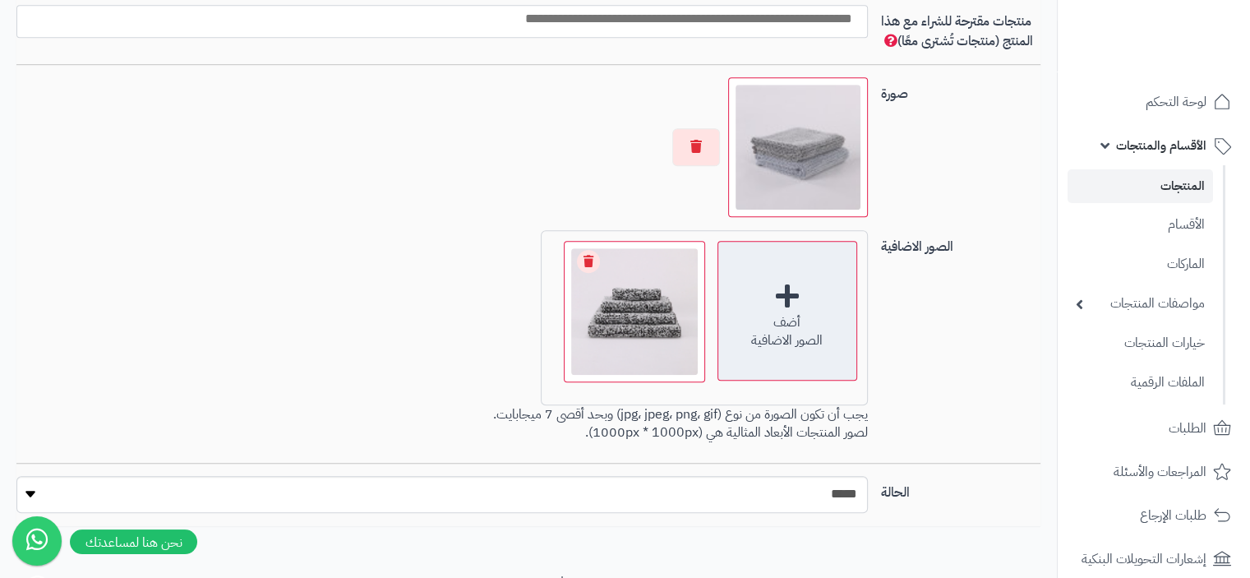
click at [789, 289] on div "أضف الصور الاضافية" at bounding box center [788, 311] width 140 height 140
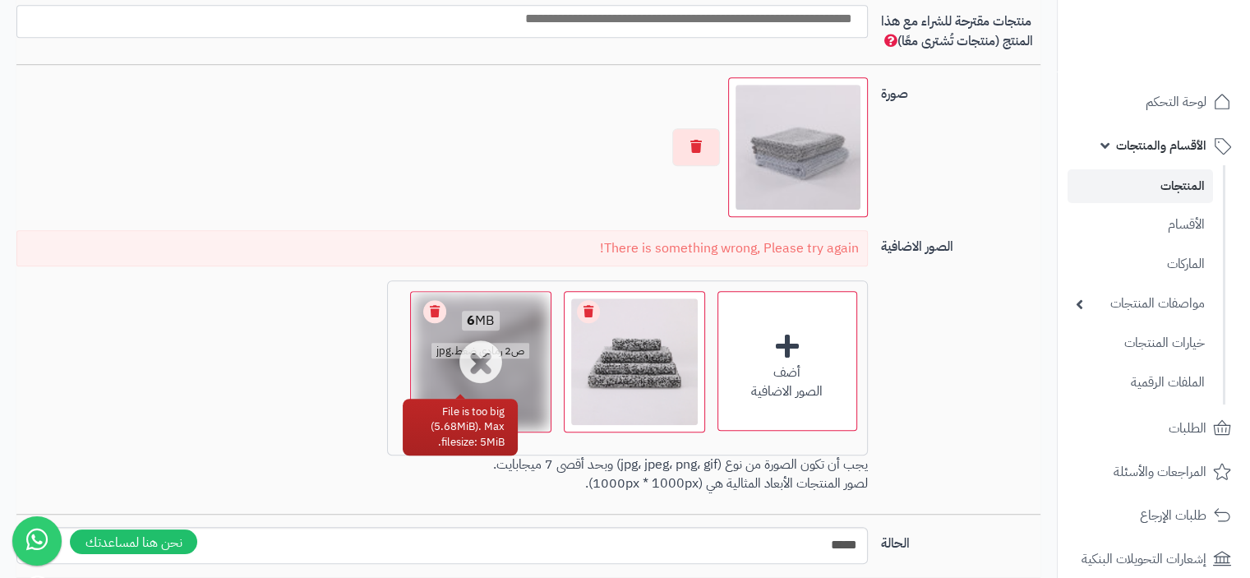
click at [437, 302] on link "Remove file" at bounding box center [434, 311] width 23 height 23
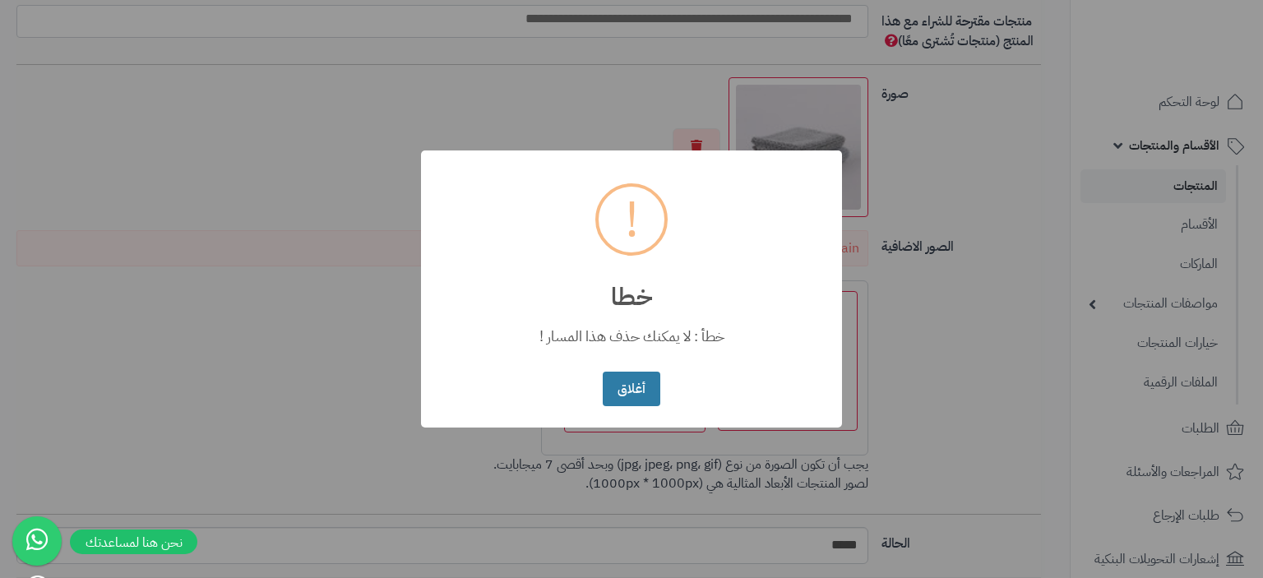
click at [644, 394] on button "أغلاق" at bounding box center [631, 389] width 57 height 35
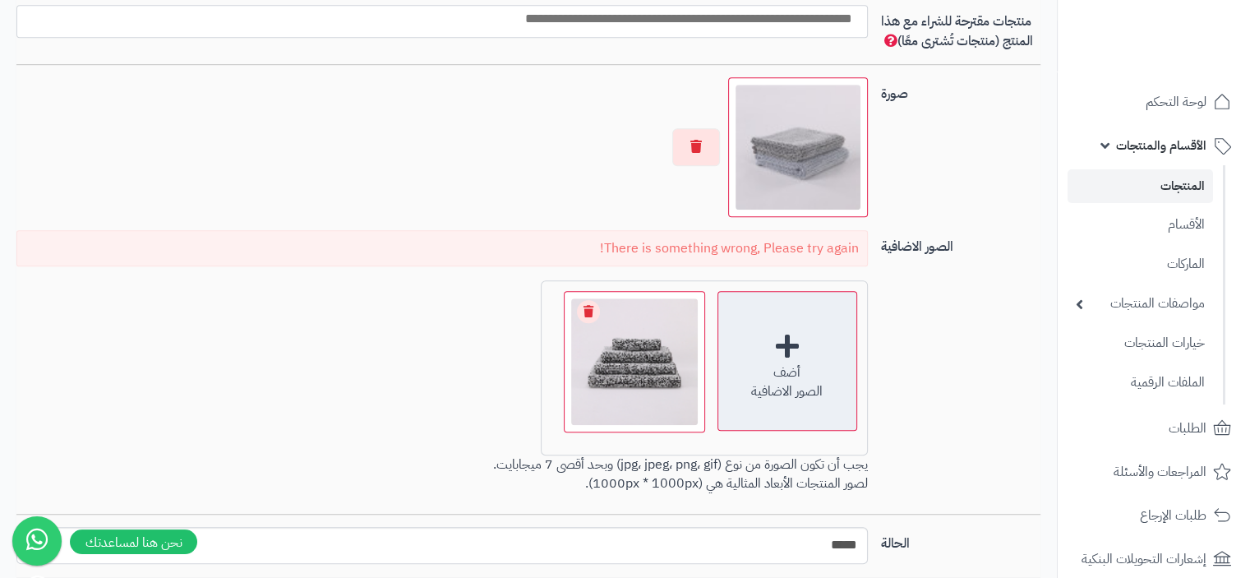
click at [792, 340] on div "أضف الصور الاضافية" at bounding box center [788, 361] width 140 height 140
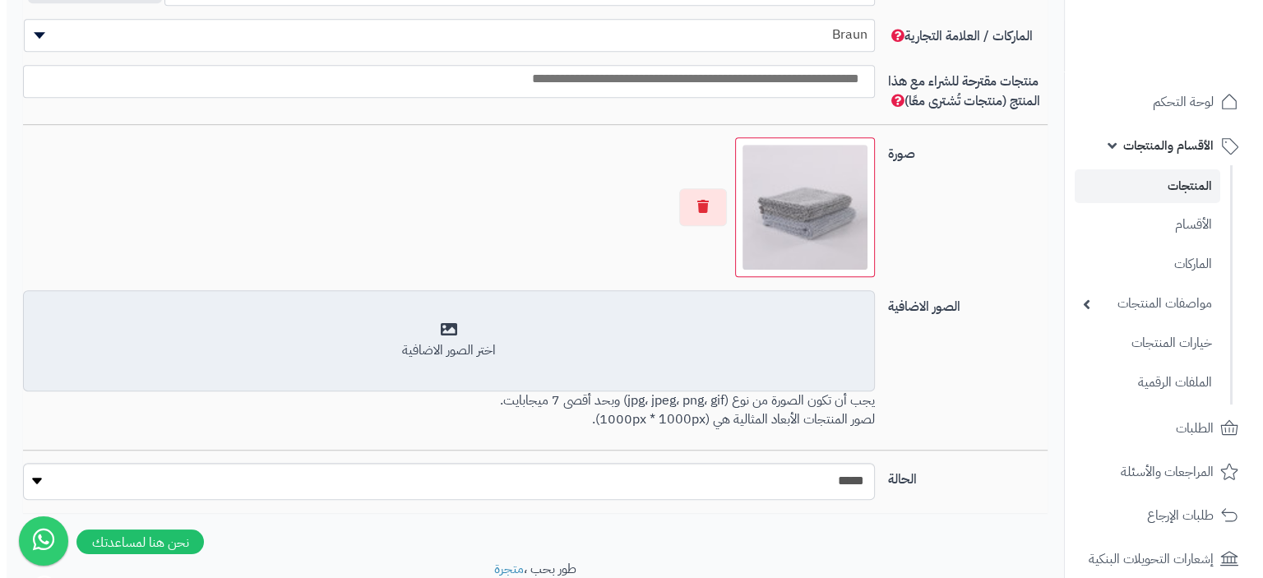
scroll to position [1114, 0]
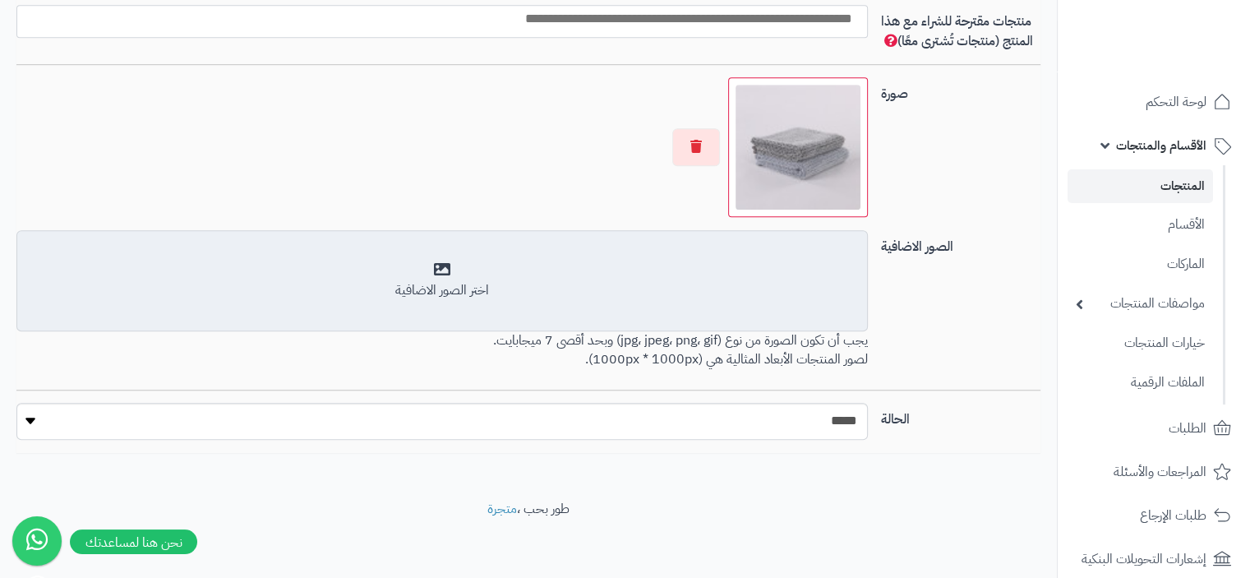
click at [447, 267] on div "اختر الصور الاضافية" at bounding box center [442, 280] width 830 height 39
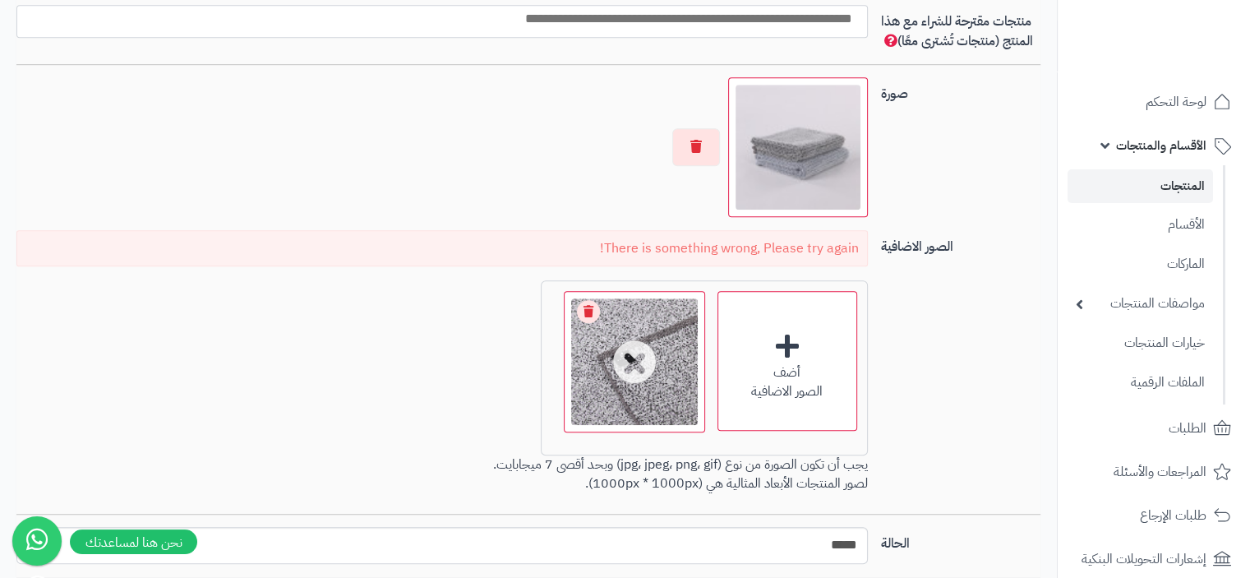
click at [584, 309] on link "Remove file" at bounding box center [588, 311] width 23 height 23
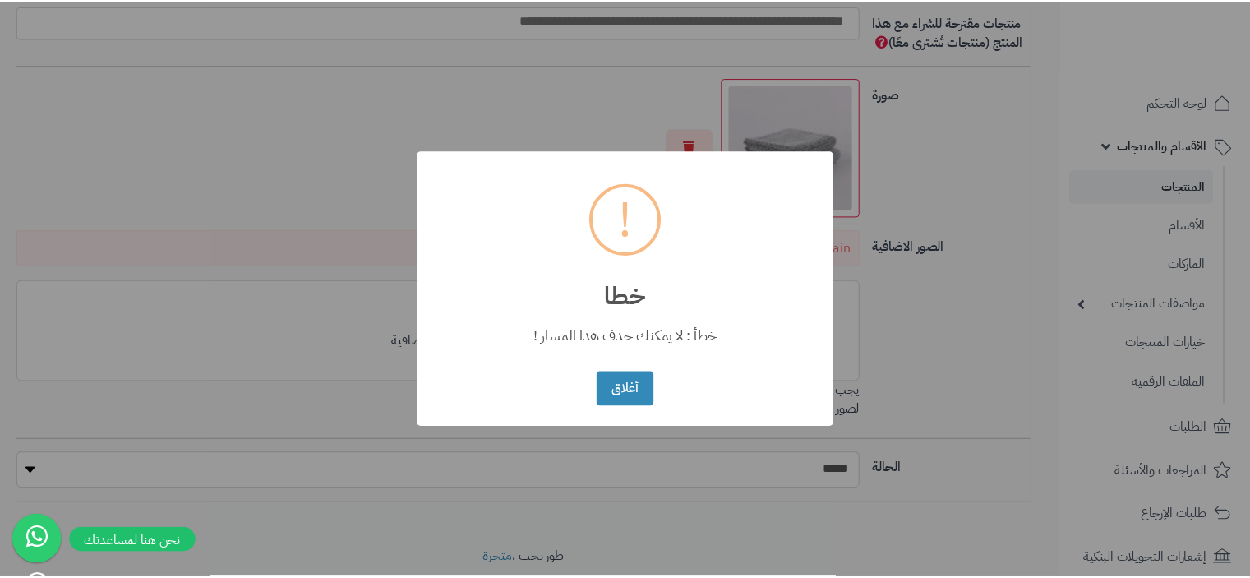
scroll to position [3782, 0]
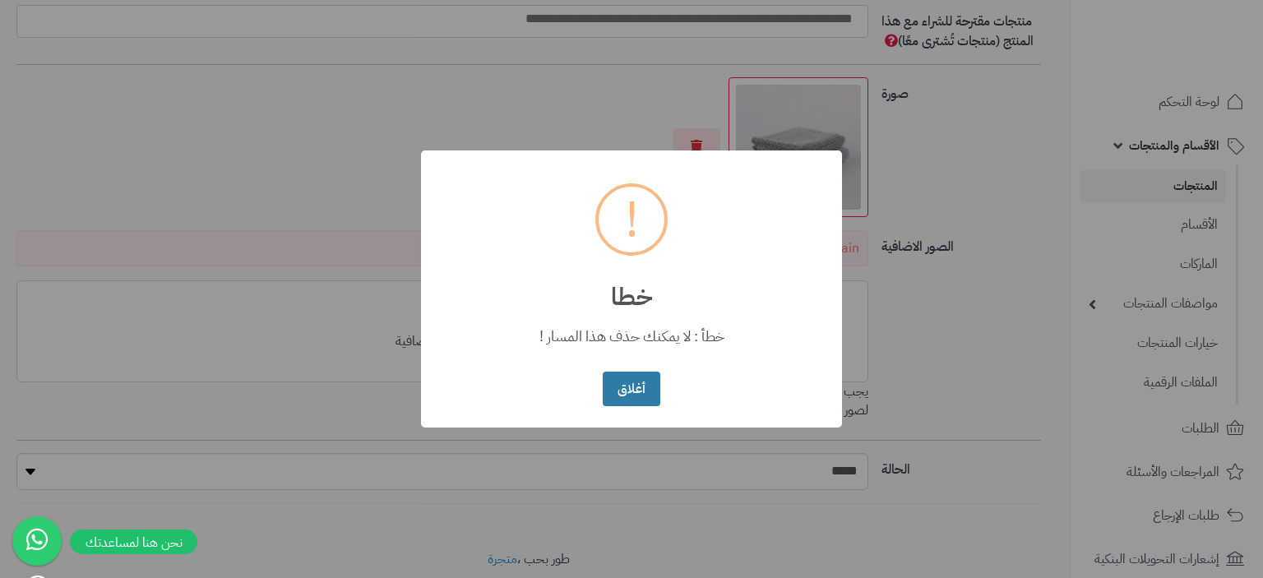
click at [648, 383] on button "أغلاق" at bounding box center [631, 389] width 57 height 35
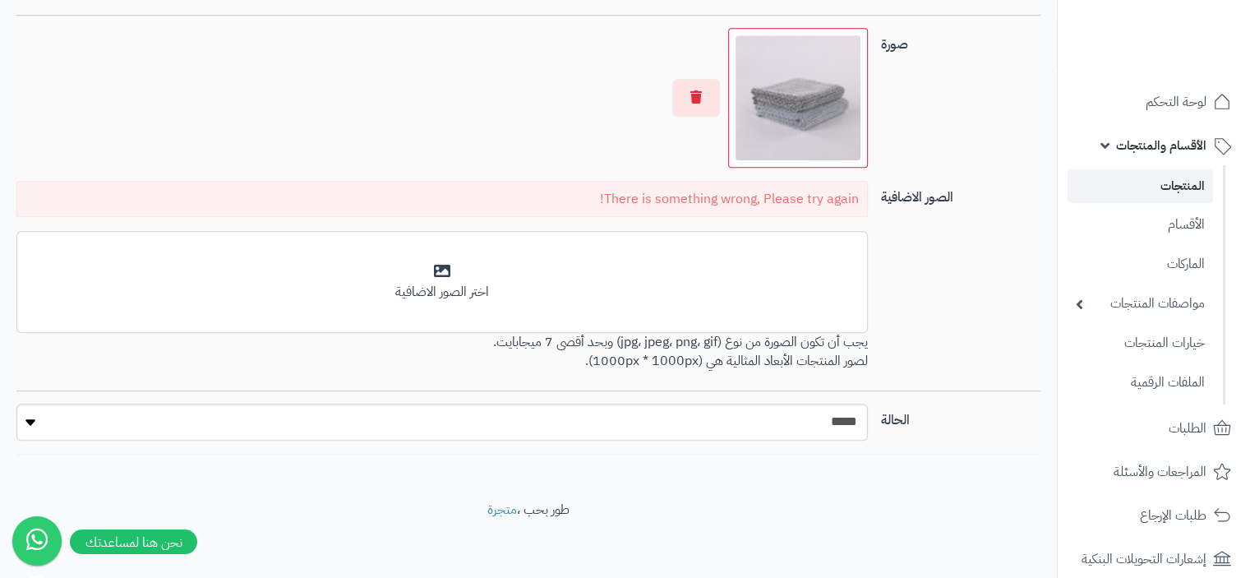
scroll to position [1164, 0]
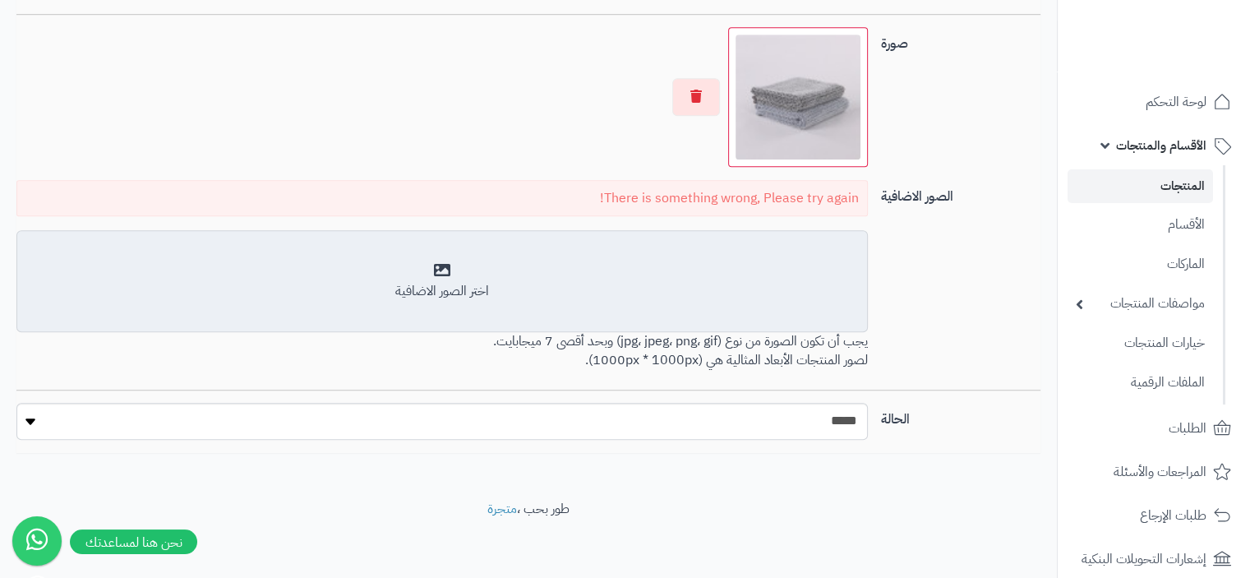
click at [439, 262] on div "اختر الصور الاضافية" at bounding box center [442, 281] width 830 height 39
